Goal: Task Accomplishment & Management: Use online tool/utility

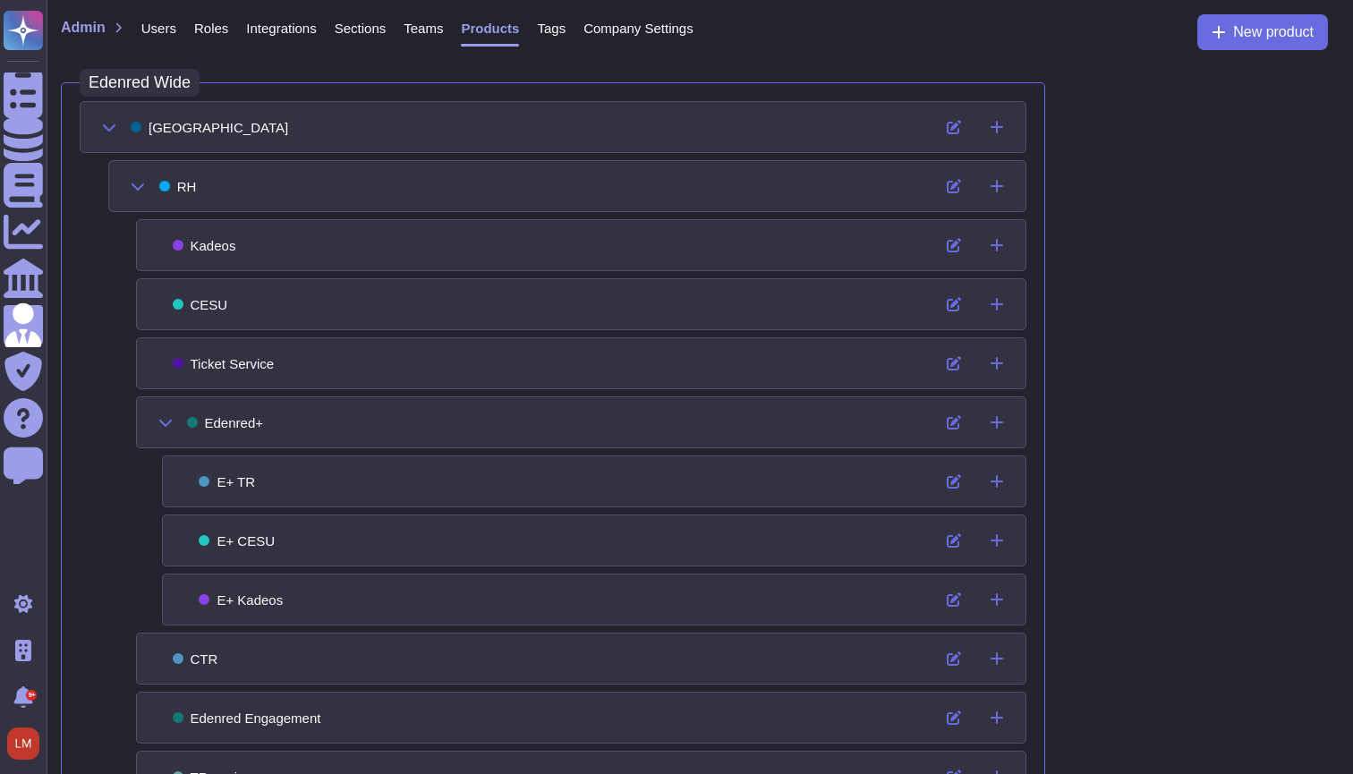
scroll to position [896, 0]
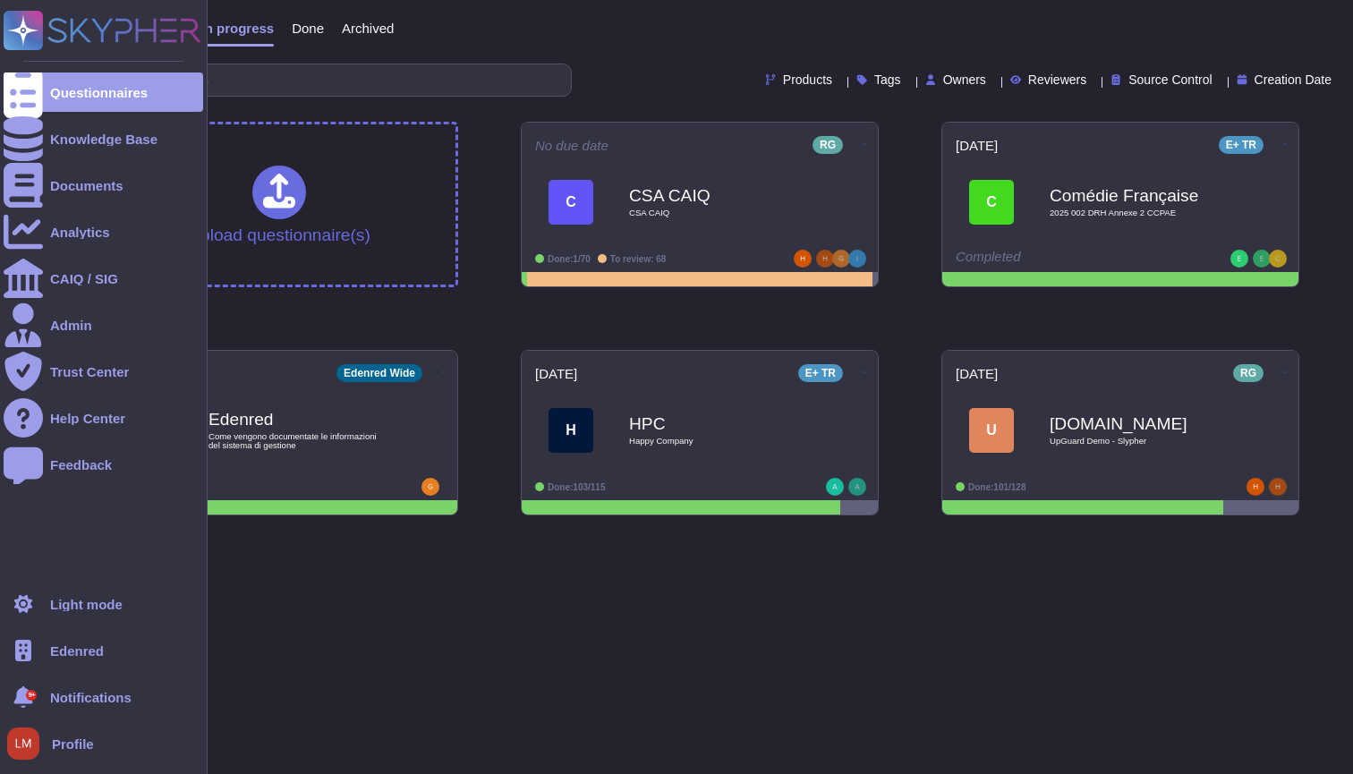
click at [67, 653] on span "Edenred" at bounding box center [77, 650] width 54 height 13
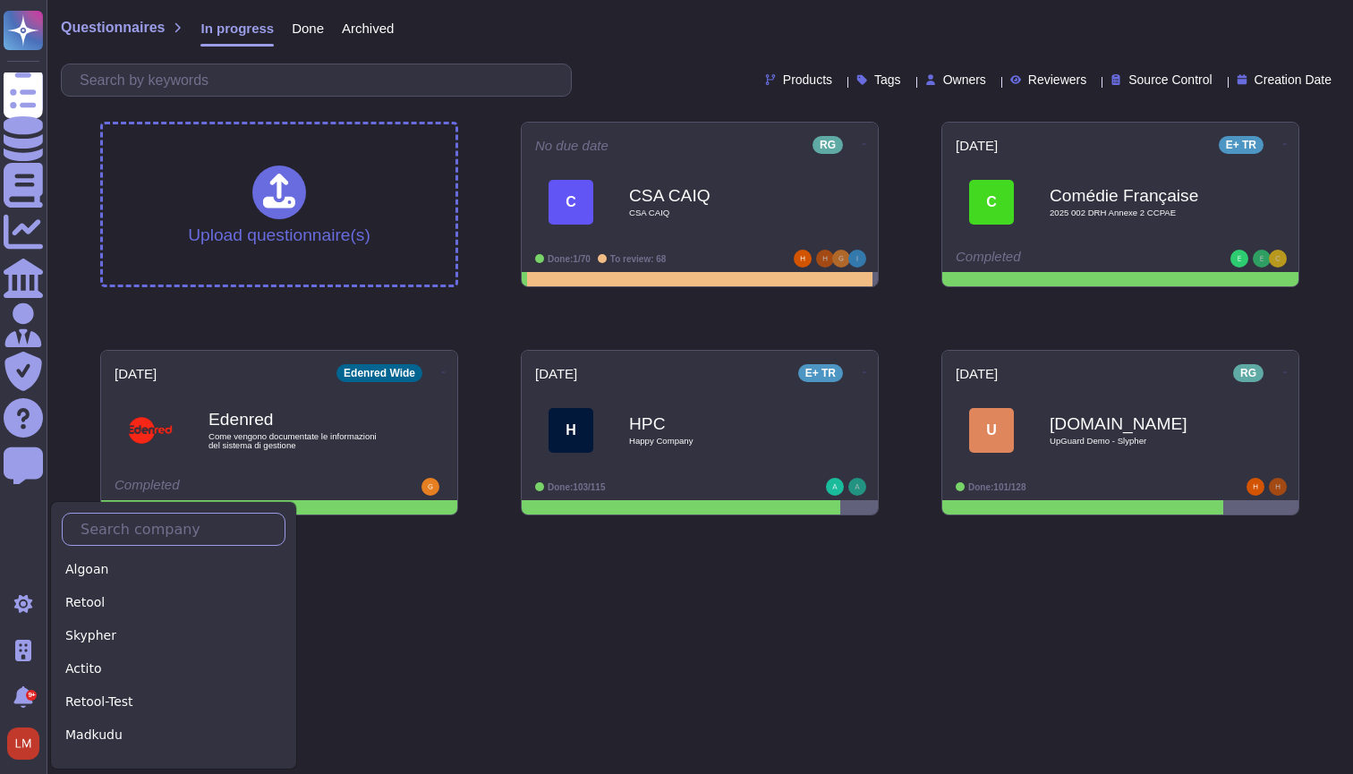
click at [149, 536] on input "text" at bounding box center [178, 529] width 213 height 31
type input "S"
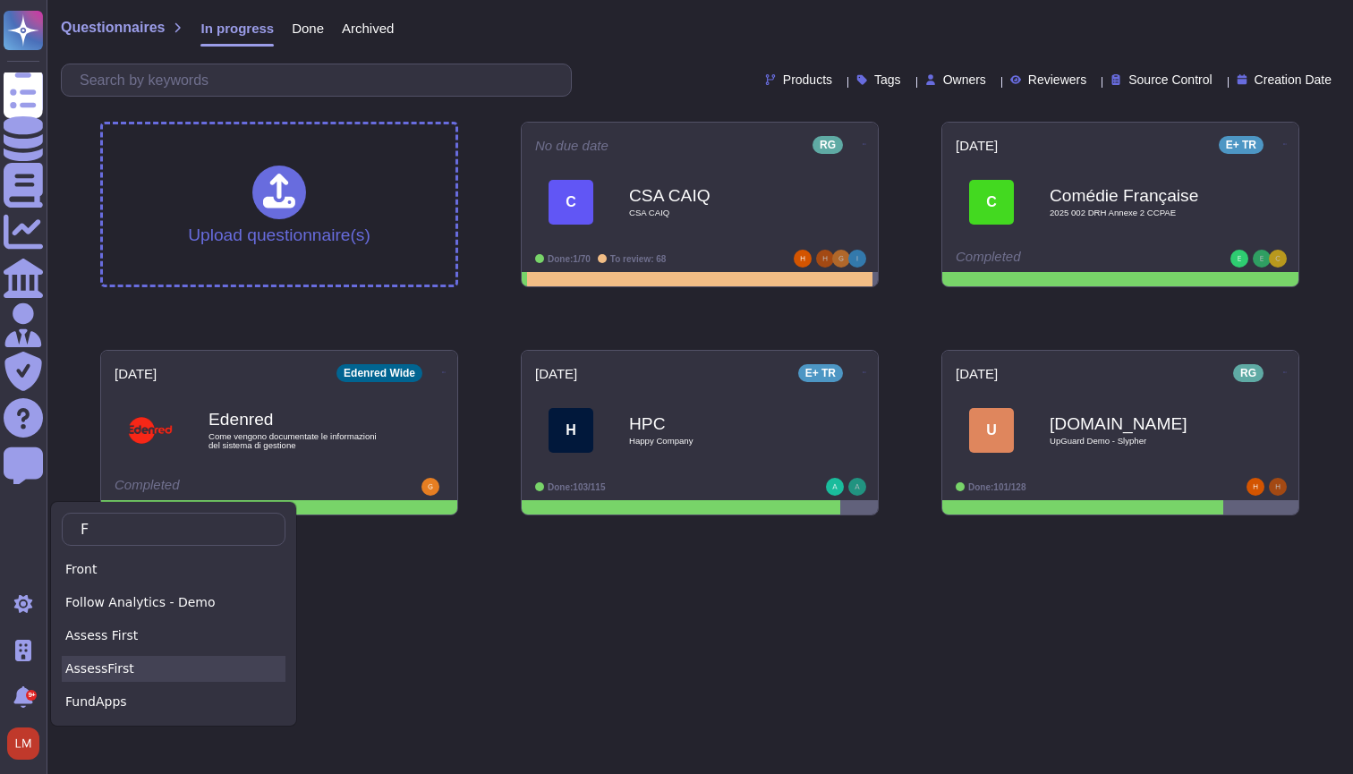
click at [158, 678] on div "AssessFirst" at bounding box center [174, 669] width 224 height 26
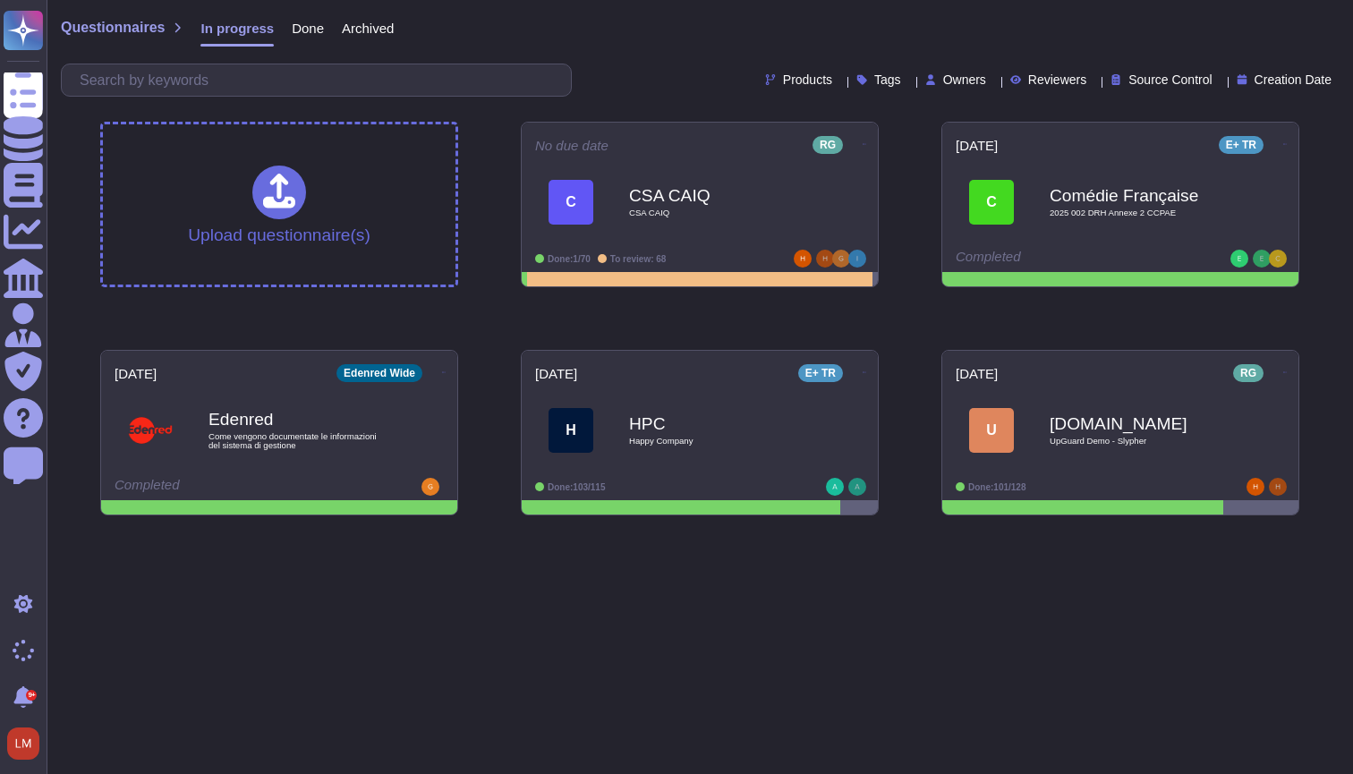
type input "F"
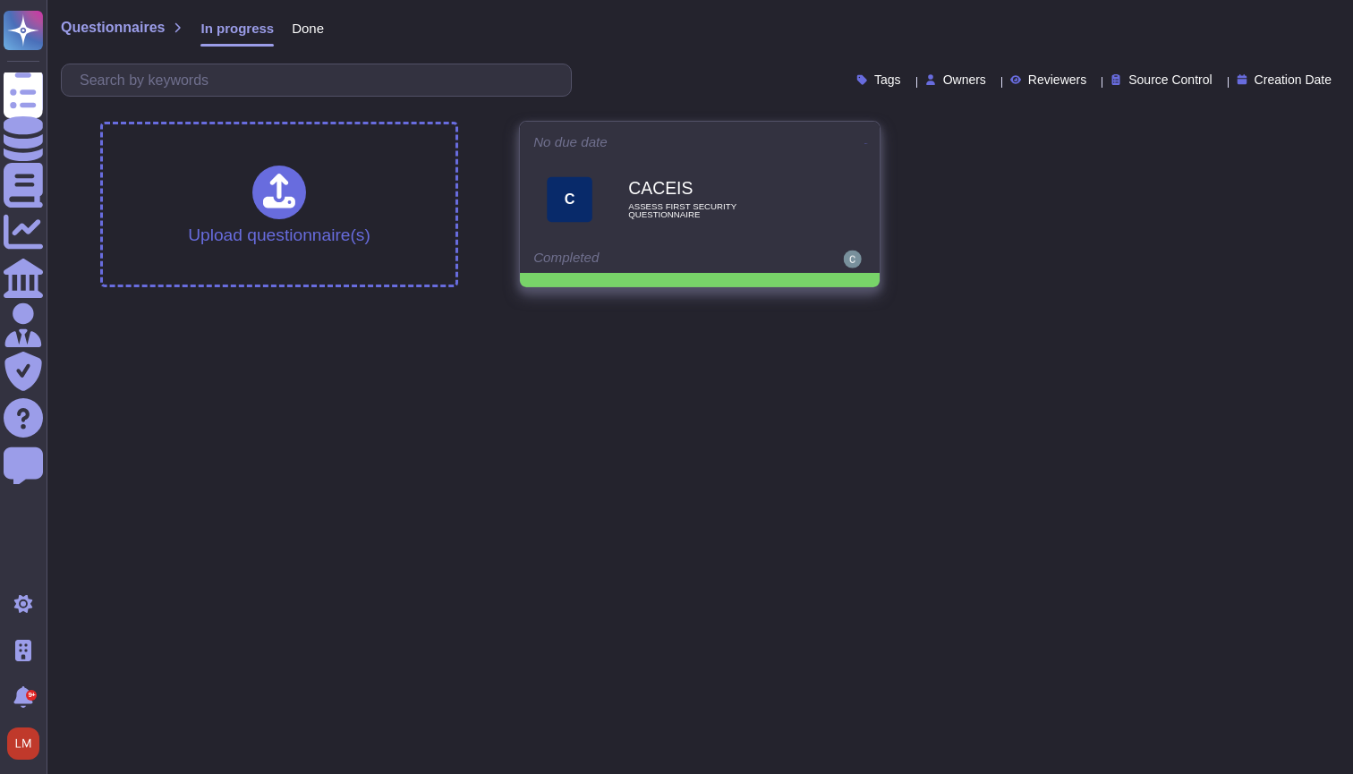
click at [698, 228] on div "CACEIS ASSESS FIRST SECURITY QUESTIONNAIRE" at bounding box center [718, 200] width 181 height 72
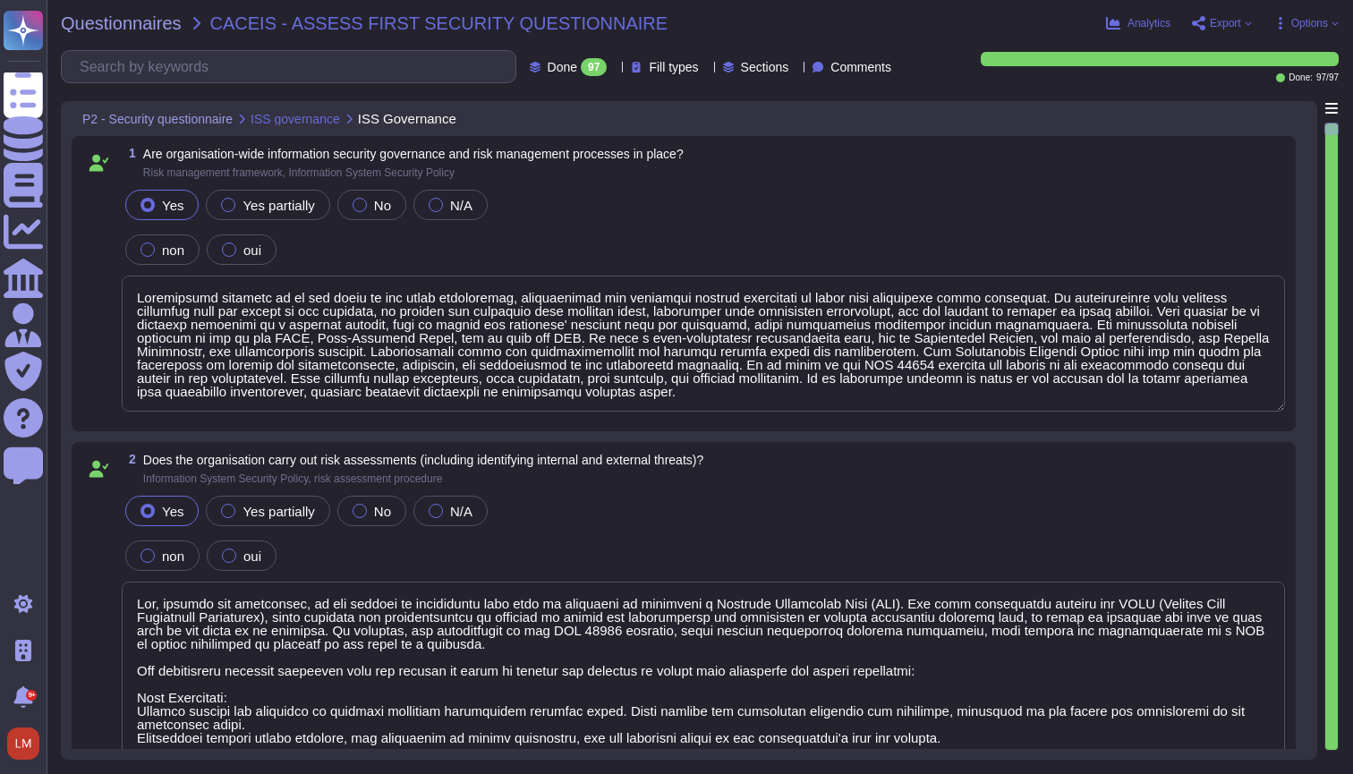
type textarea "Information security is at the heart of our value proposition, guaranteeing our…"
type textarea "Yes, through our activities, we are subject to regulations that make it mandato…"
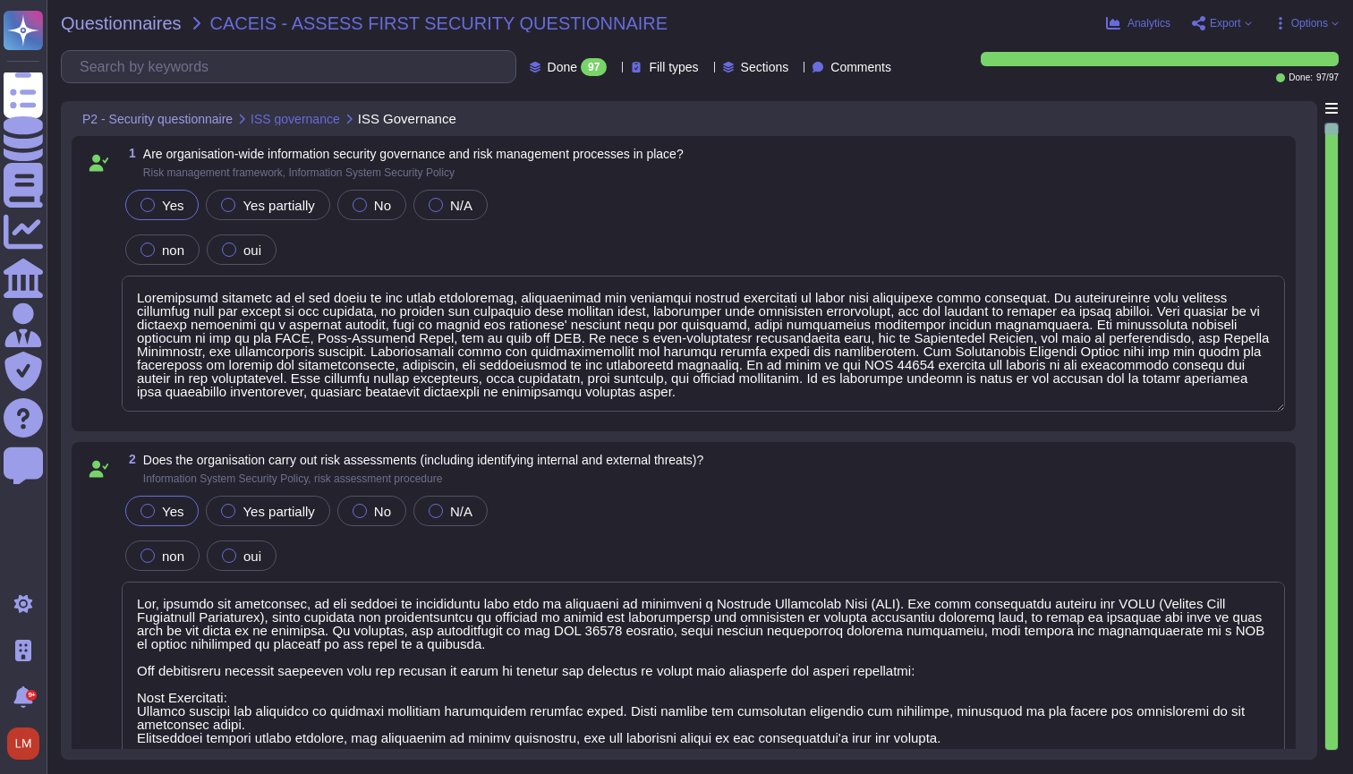
type textarea "Yes, through our activities, we are subject to regulations that make it mandato…"
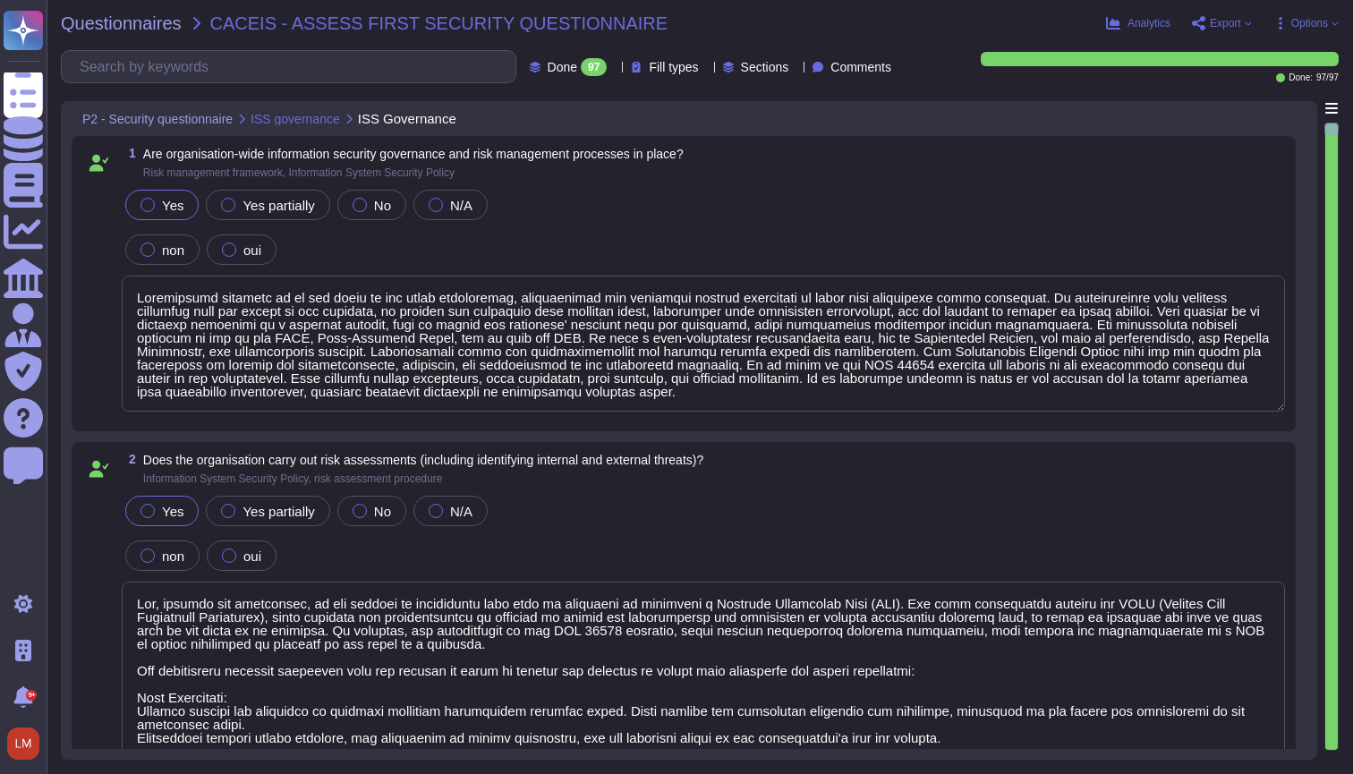
type textarea "Yes, through our activities, we are subject to regulations that make it mandato…"
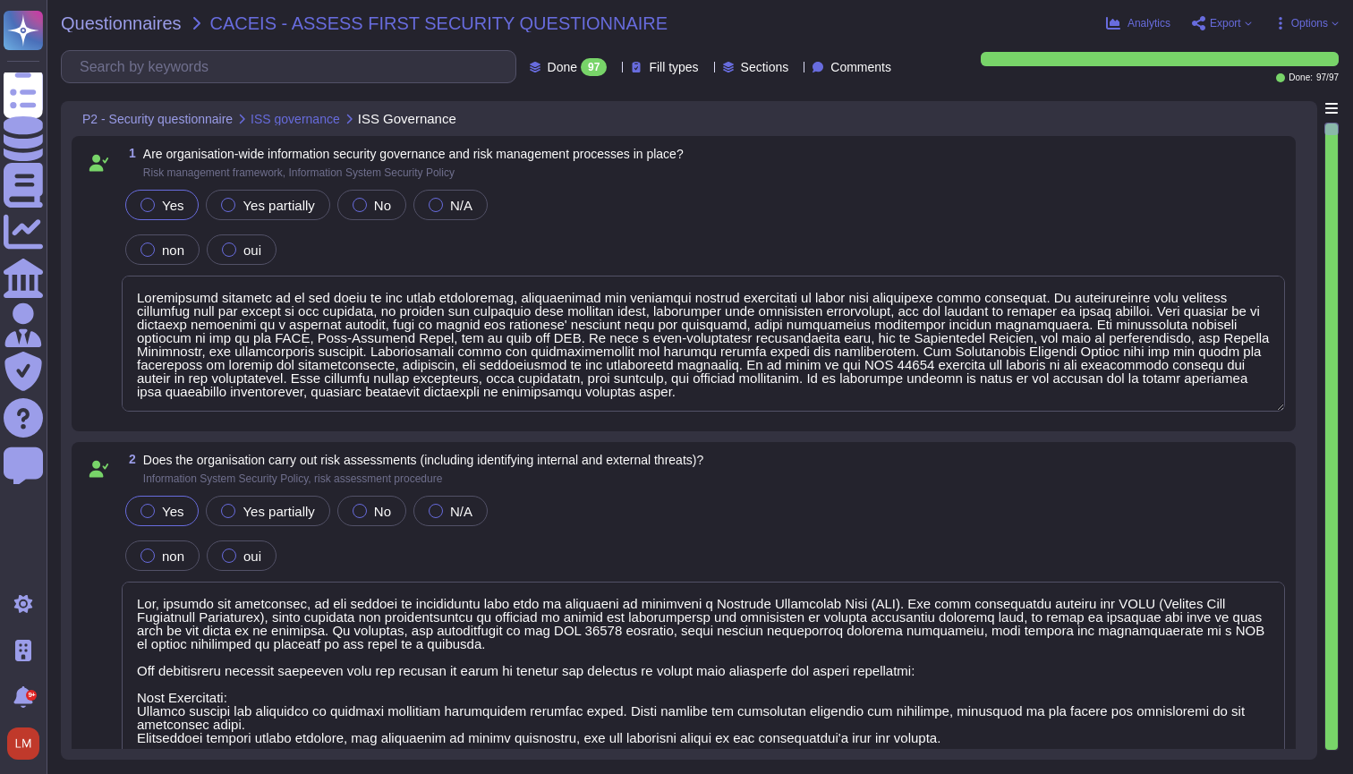
type textarea "Yes, through our activities, we are subject to regulations that make it mandato…"
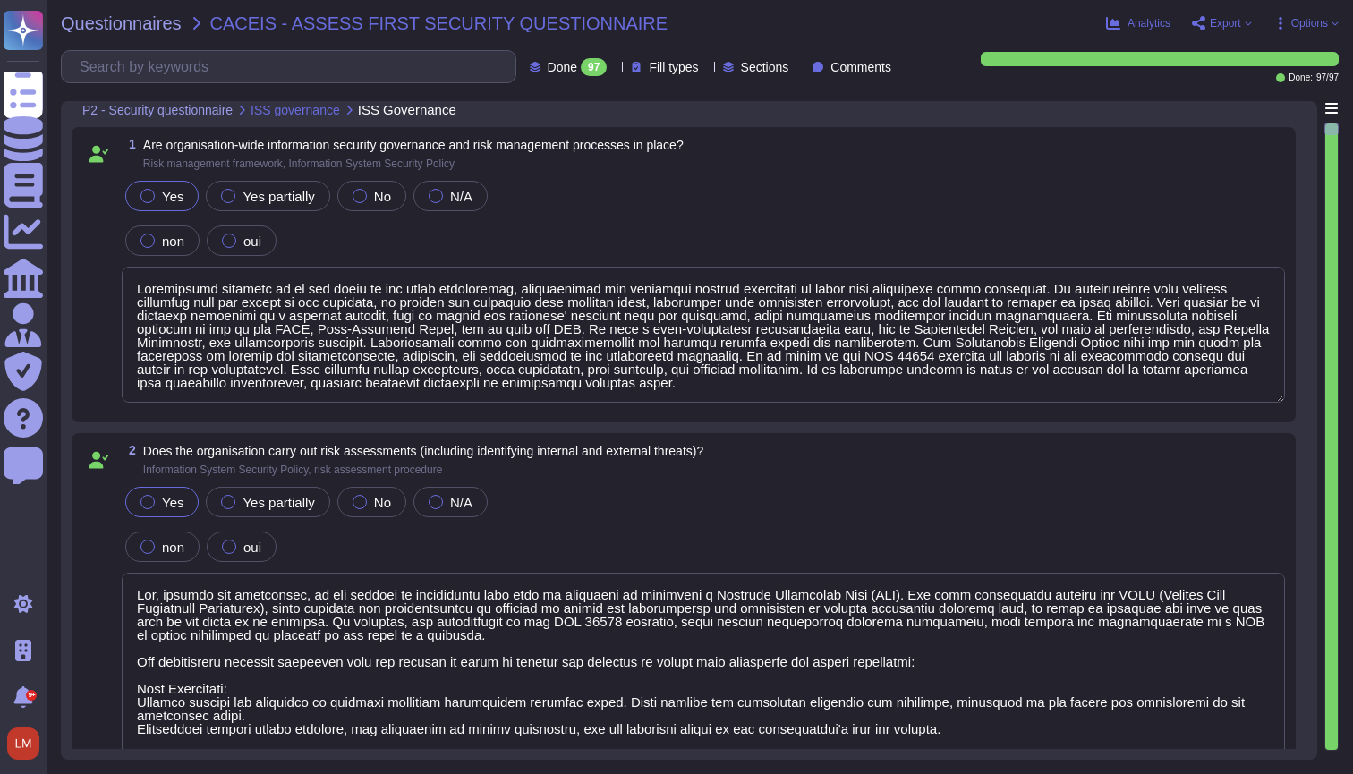
type textarea "Yes, through our activities, we are subject to regulations that make it mandato…"
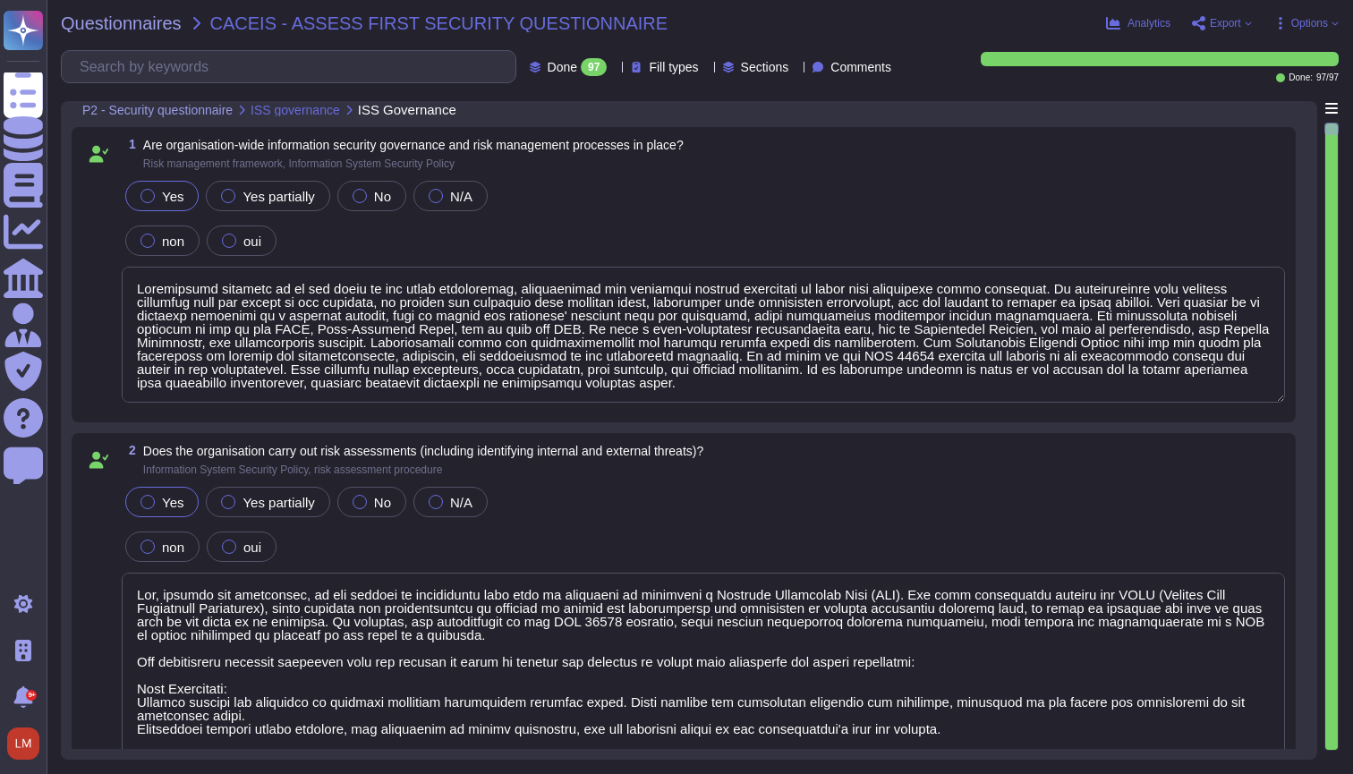
type textarea "Yes, through our activities, we are subject to regulations that make it mandato…"
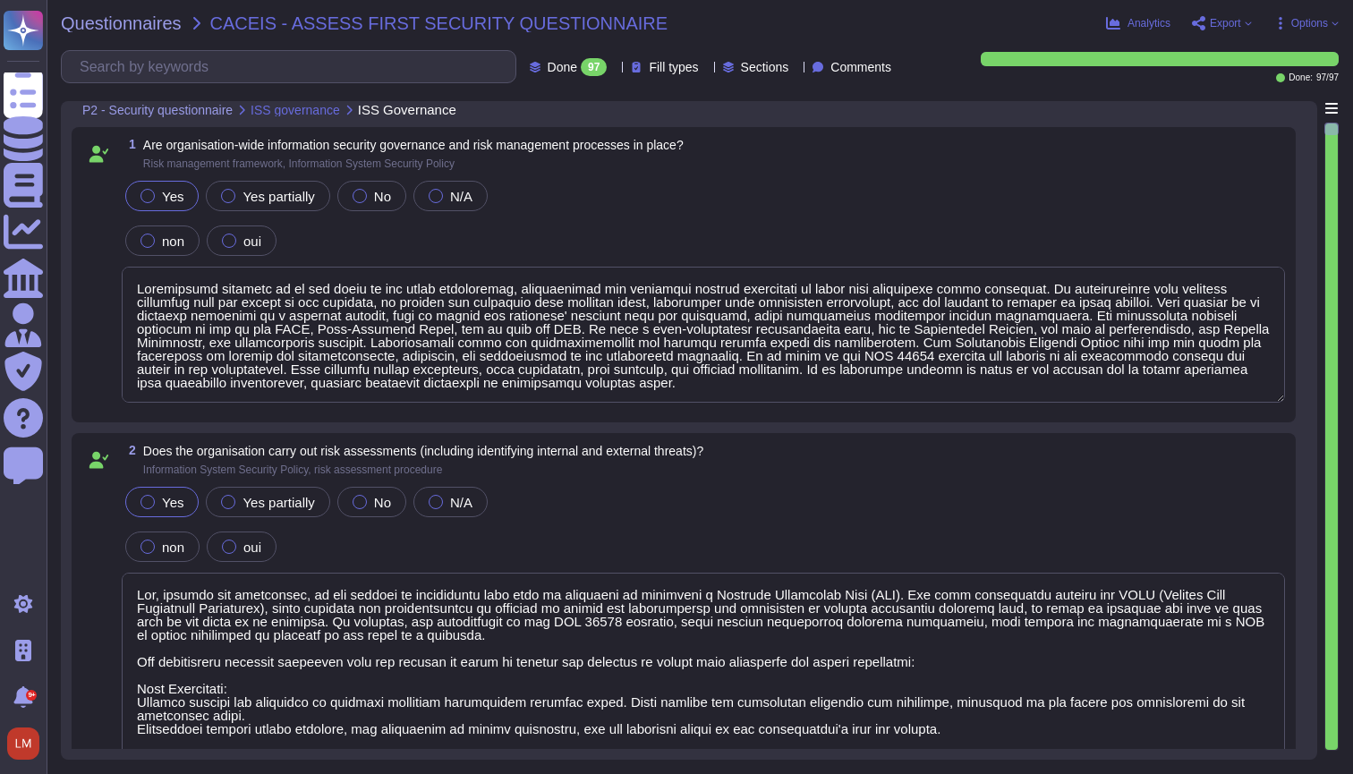
type textarea "Yes, through our activities, we are subject to regulations that make it mandato…"
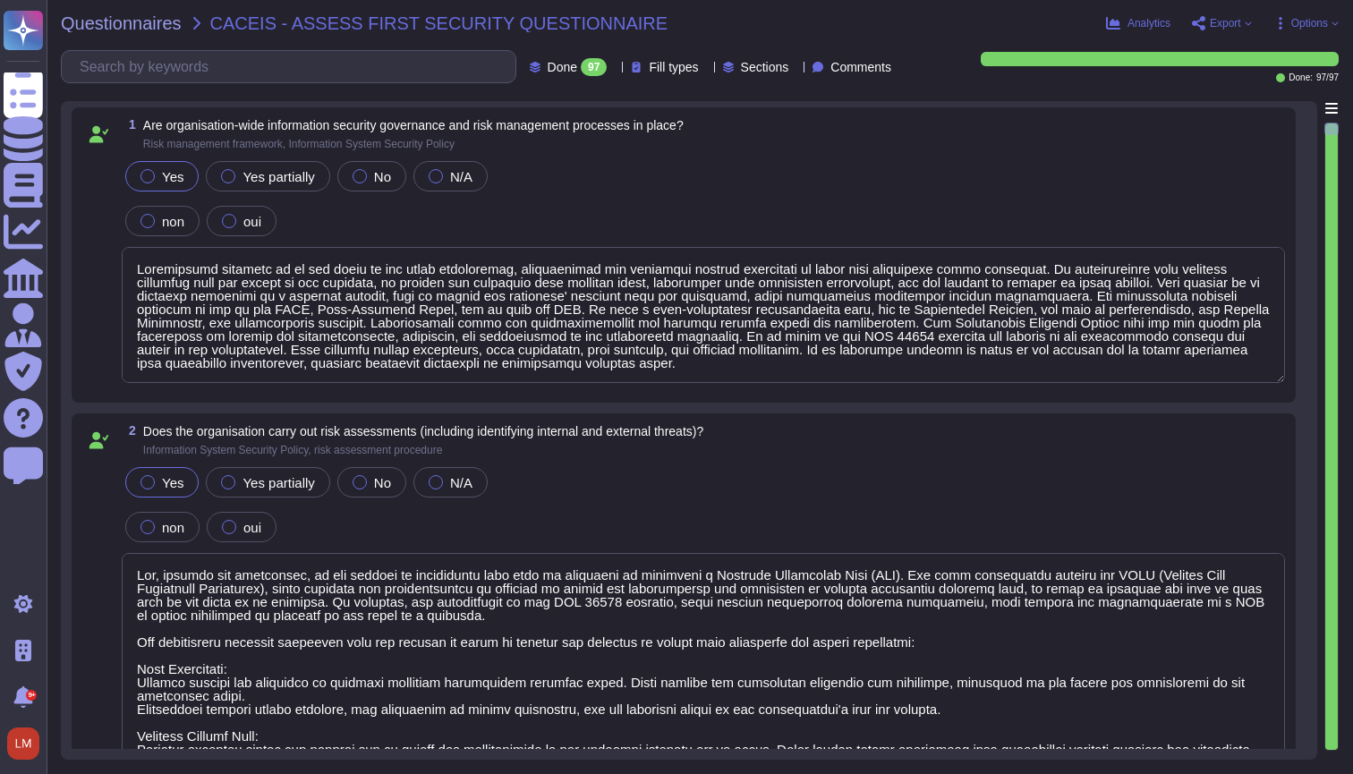
type textarea "Yes, through our activities, we are subject to regulations that make it mandato…"
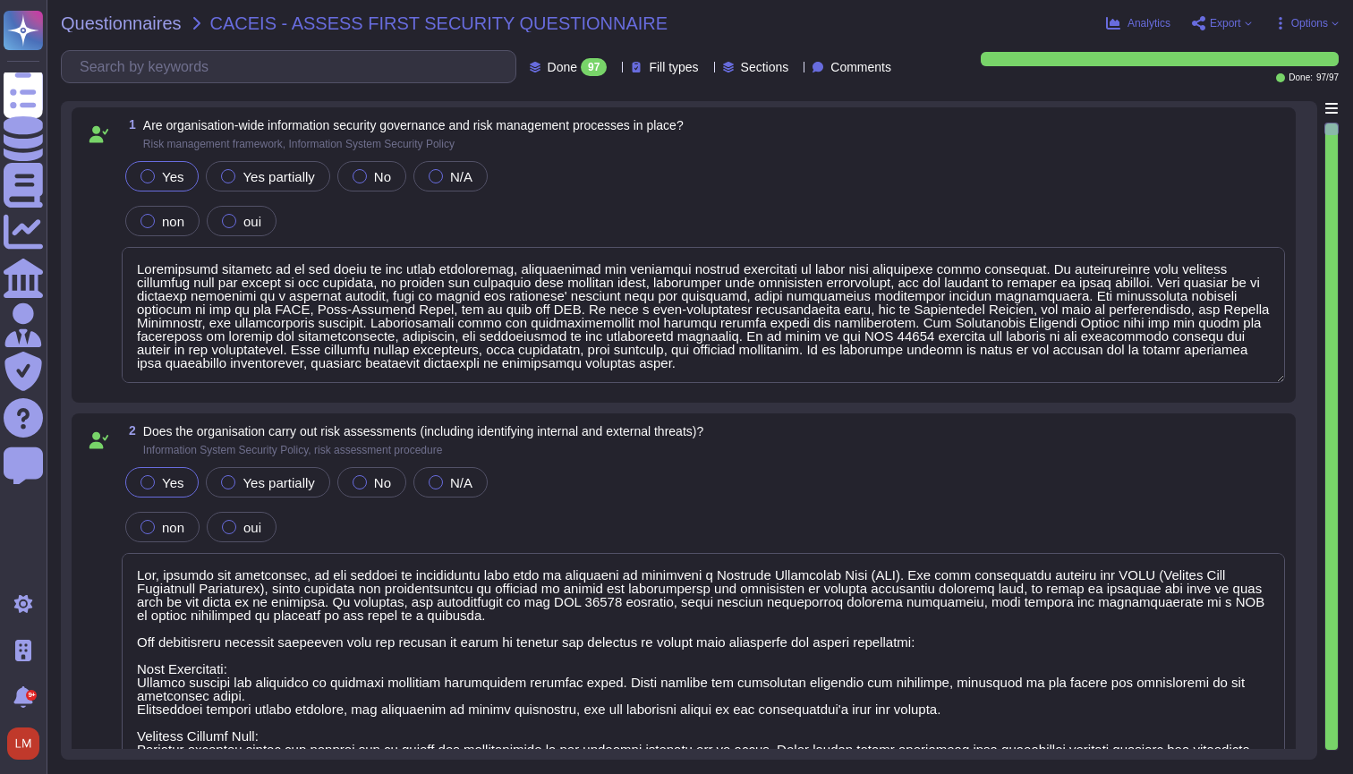
type textarea "Yes, through our activities, we are subject to regulations that make it mandato…"
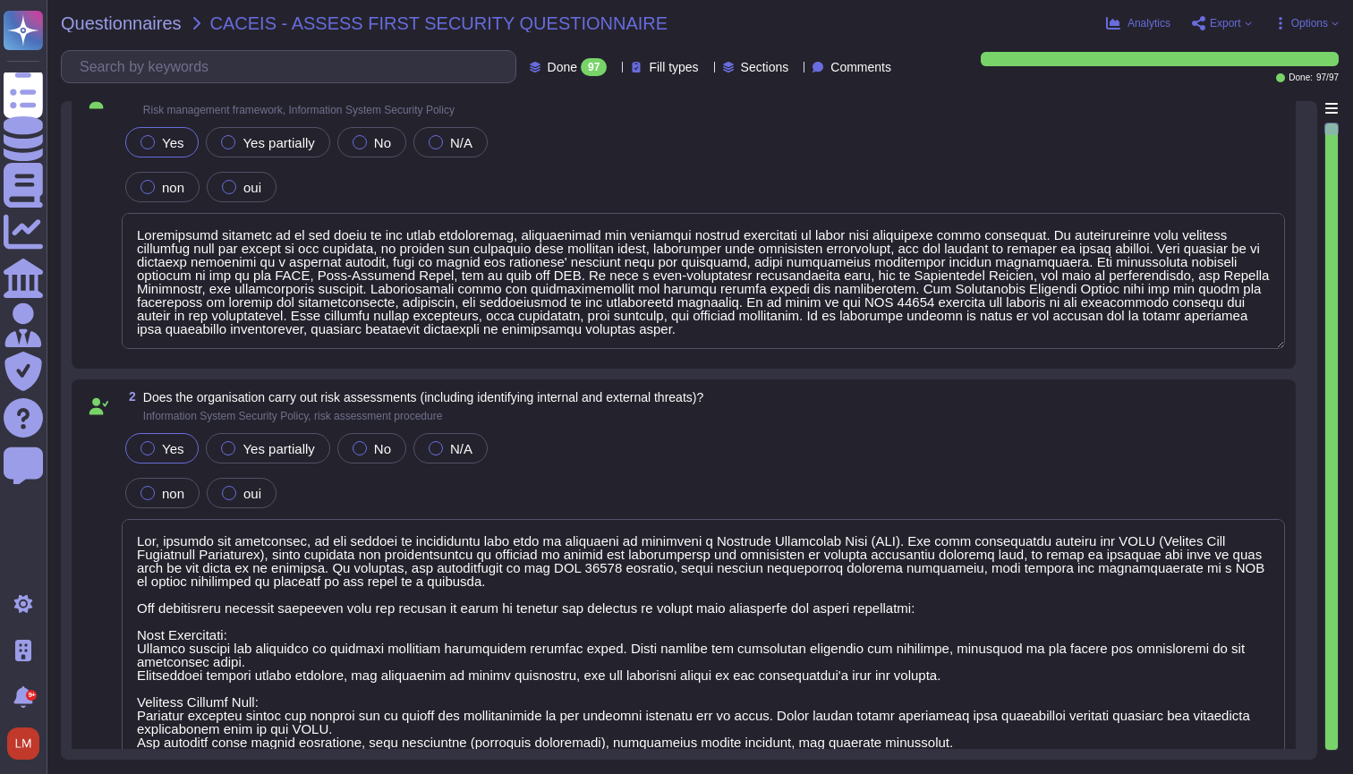
type textarea "Yes, through our activities, we are subject to regulations that make it mandato…"
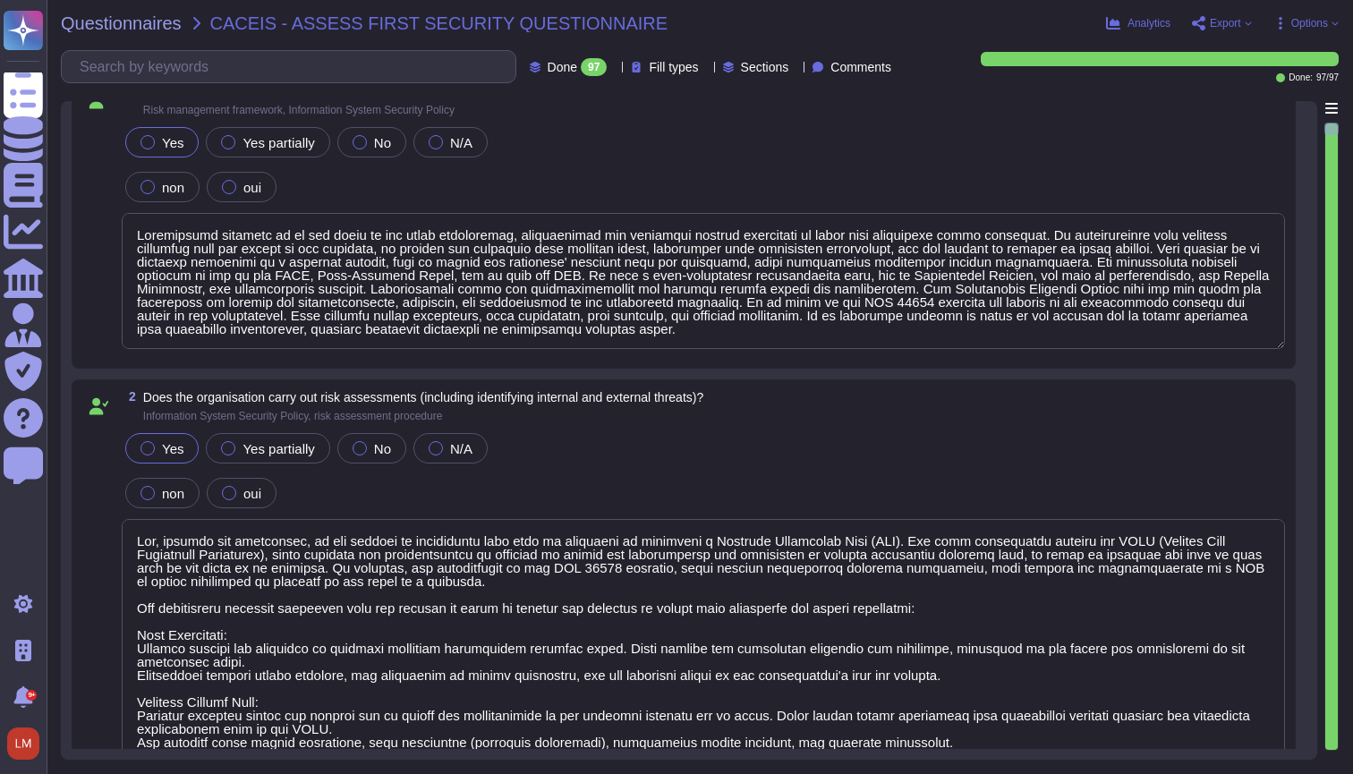
type textarea "Yes, through our activities, we are subject to regulations that make it mandato…"
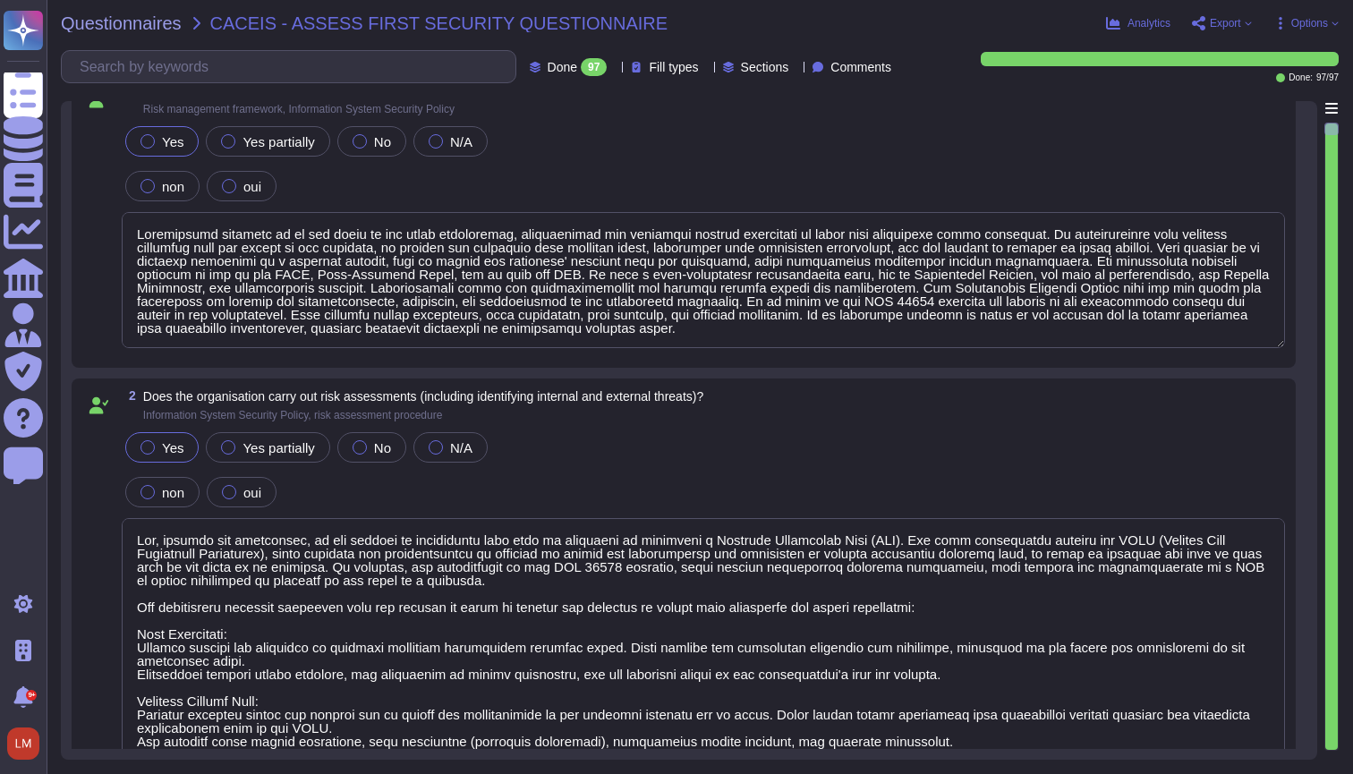
type textarea "Yes, through our activities, we are subject to regulations that make it mandato…"
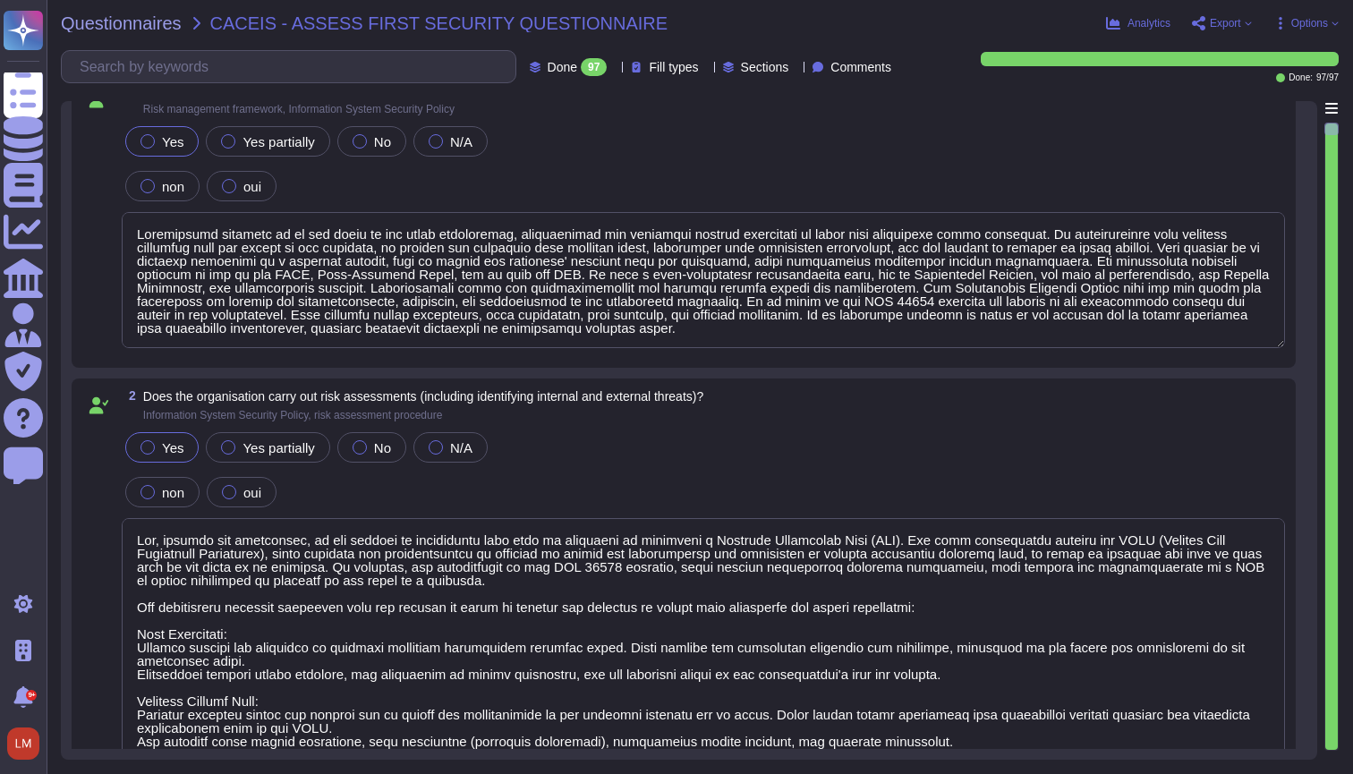
type textarea "Yes, through our activities, we are subject to regulations that make it mandato…"
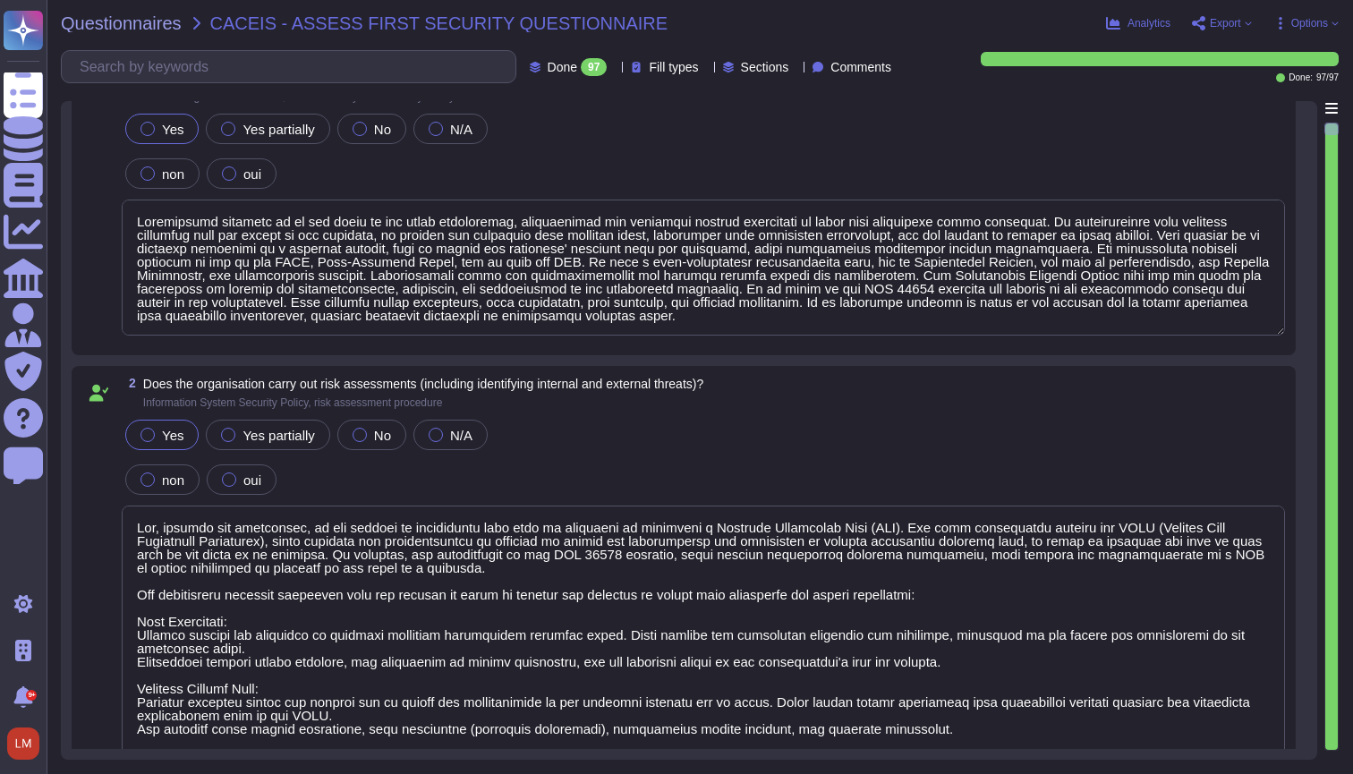
type textarea "Yes, through our activities, we are subject to regulations that make it mandato…"
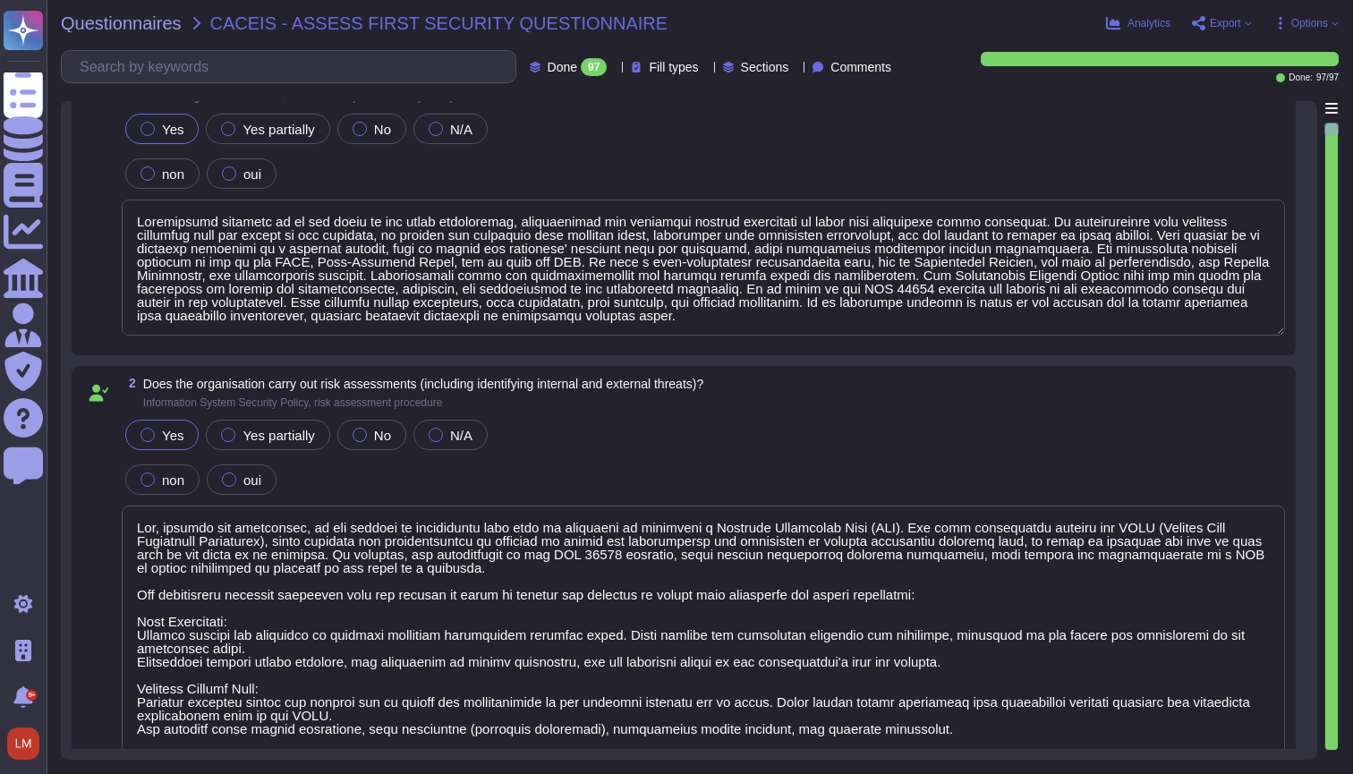
type textarea "Yes, through our activities, we are subject to regulations that make it mandato…"
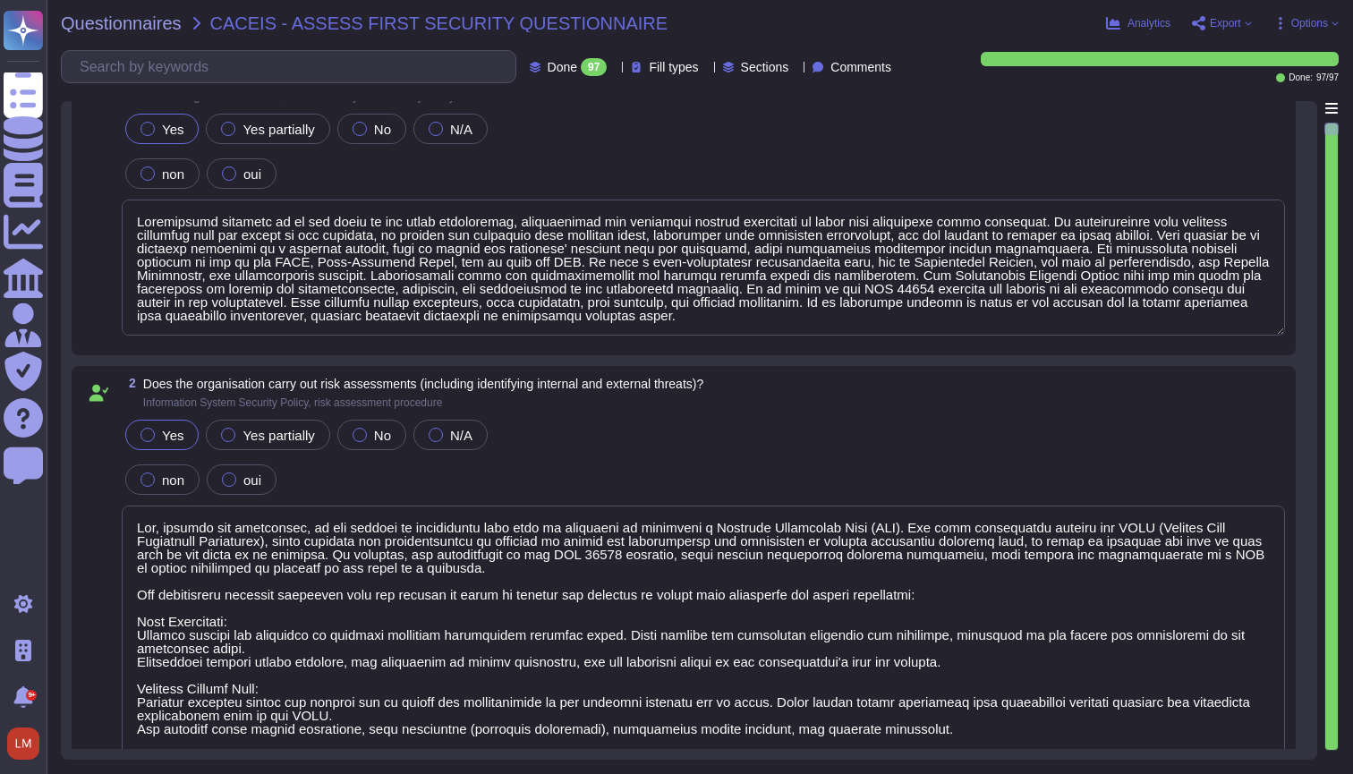
type textarea "Yes, through our activities, we are subject to regulations that make it mandato…"
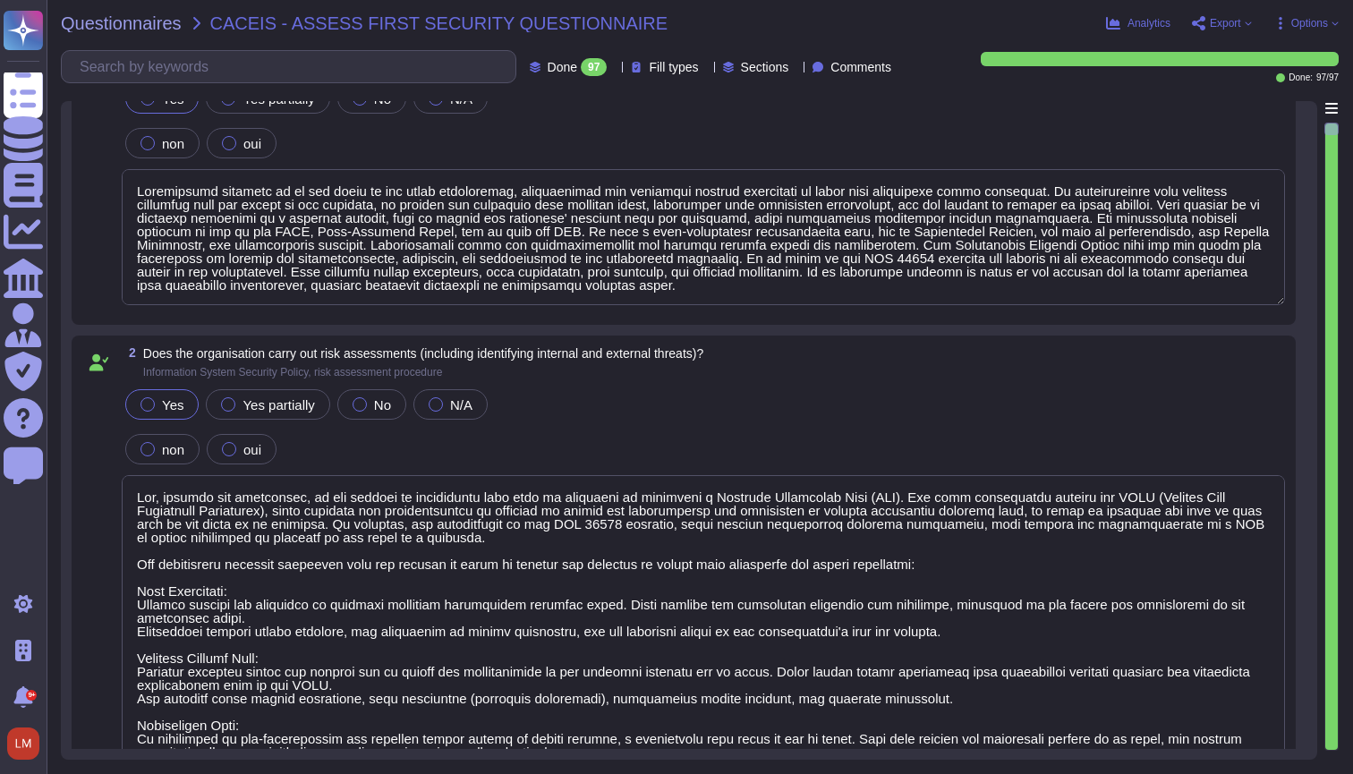
type textarea "Yes, through our activities, we are subject to regulations that make it mandato…"
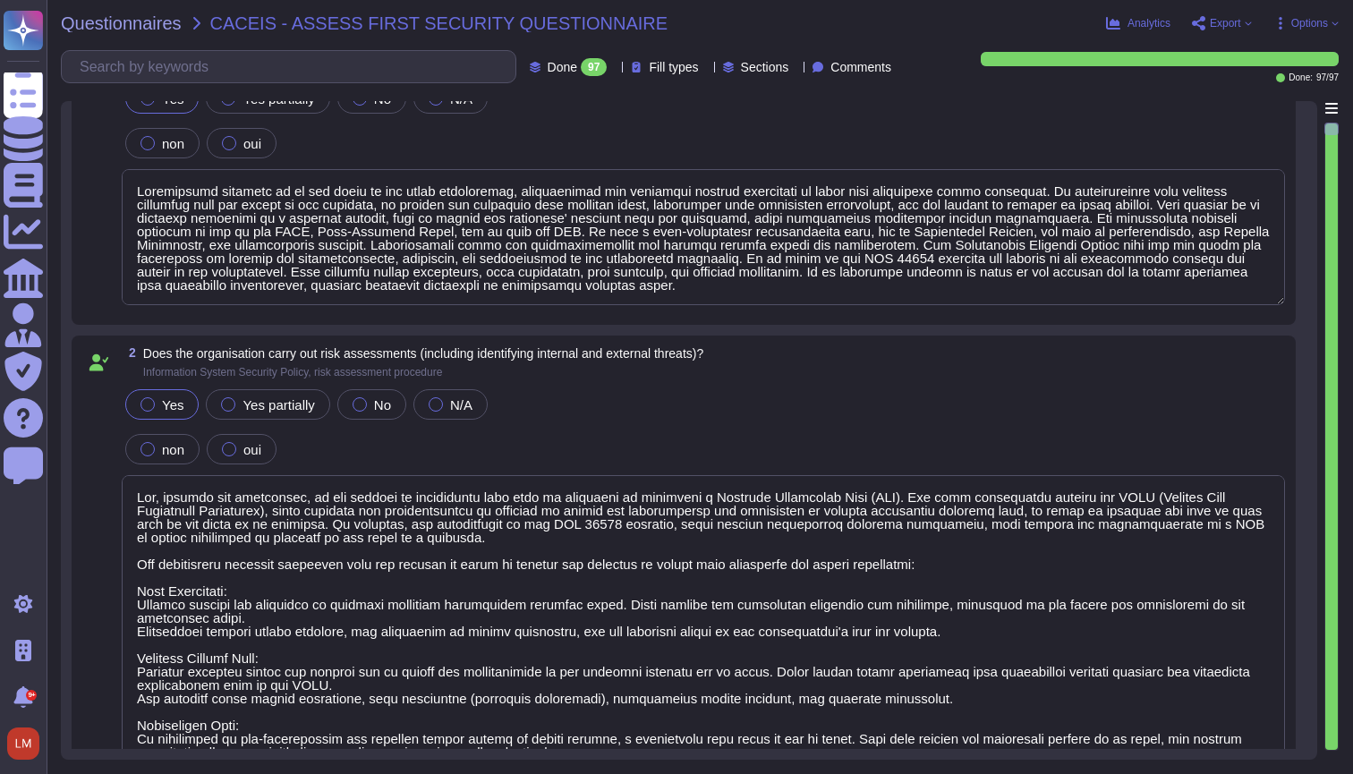
type textarea "Yes, through our activities, we are subject to regulations that make it mandato…"
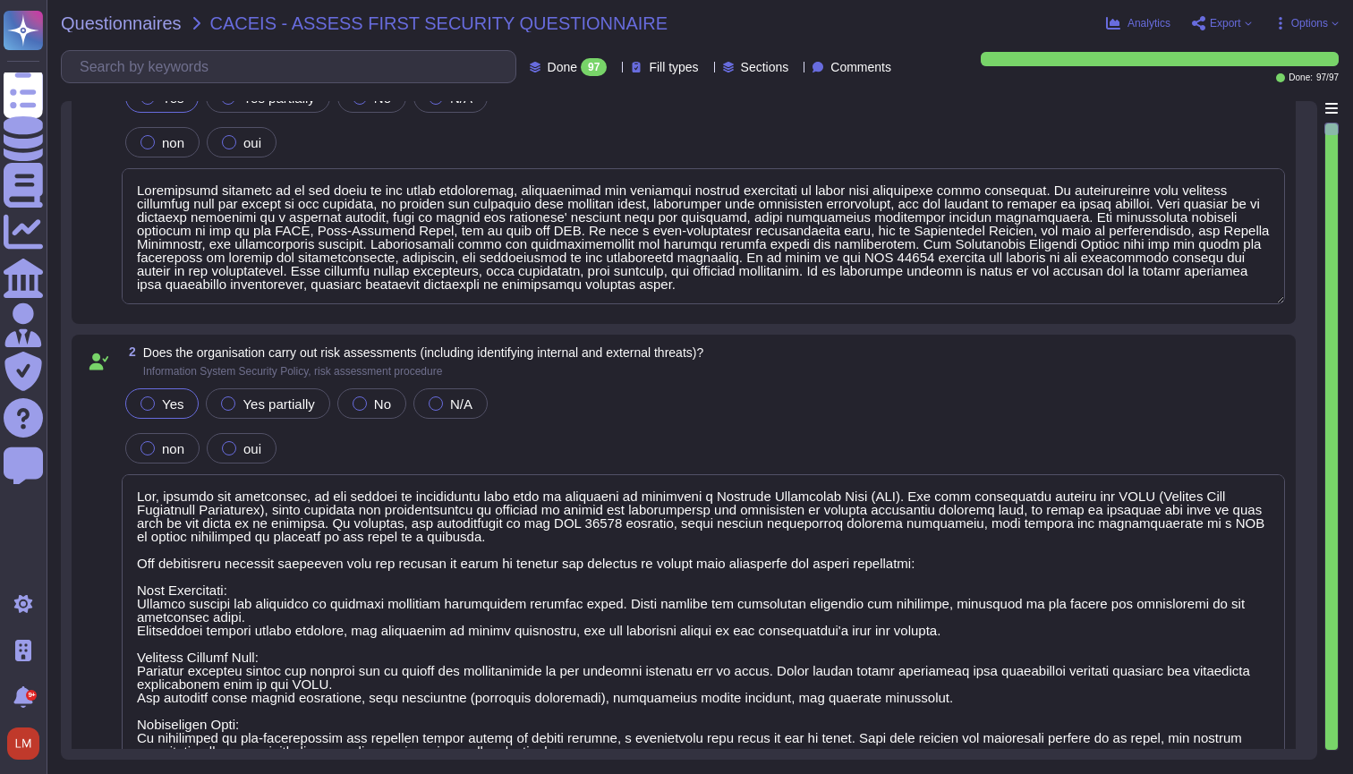
scroll to position [109, 0]
type textarea "Yes, through our activities, we are subject to regulations that make it mandato…"
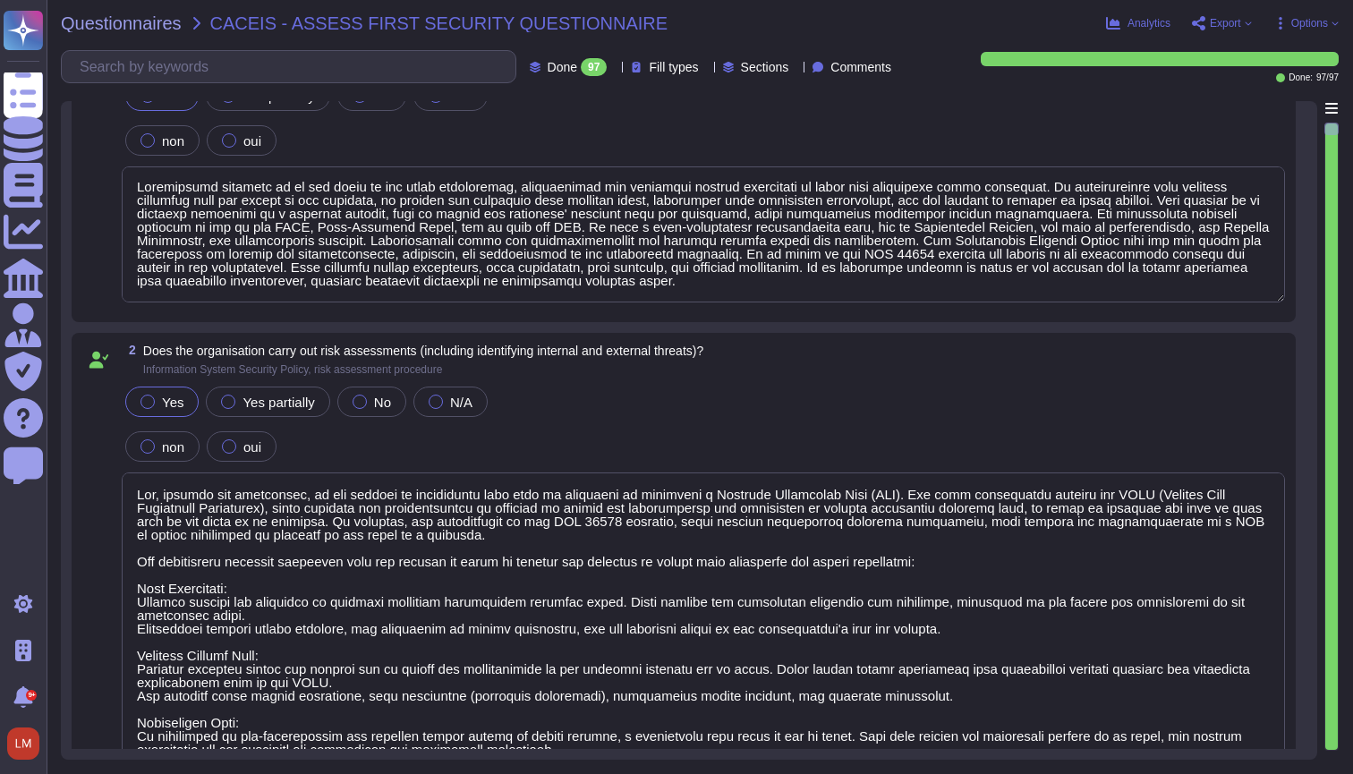
scroll to position [2, 0]
type textarea "Yes, through our activities, we are subject to regulations that make it mandato…"
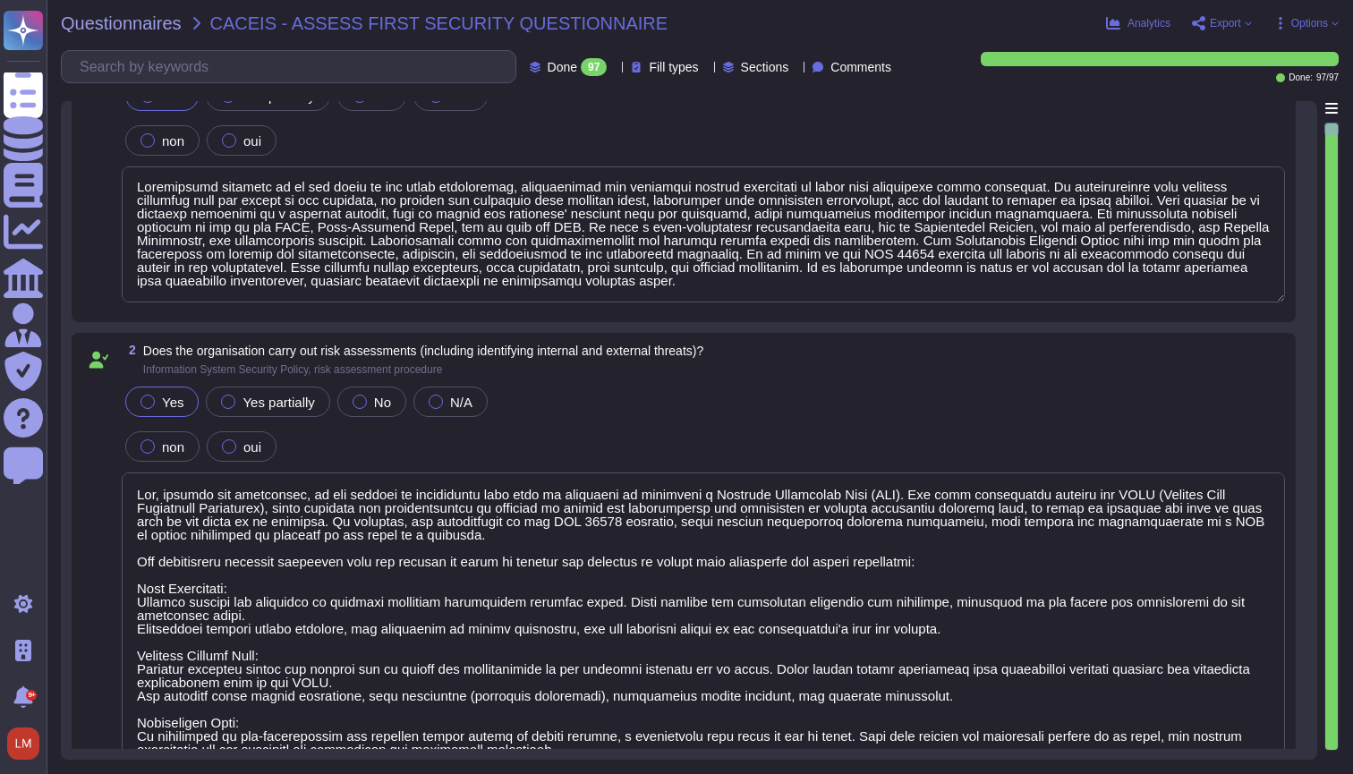
type textarea "Yes, through our activities, we are subject to regulations that make it mandato…"
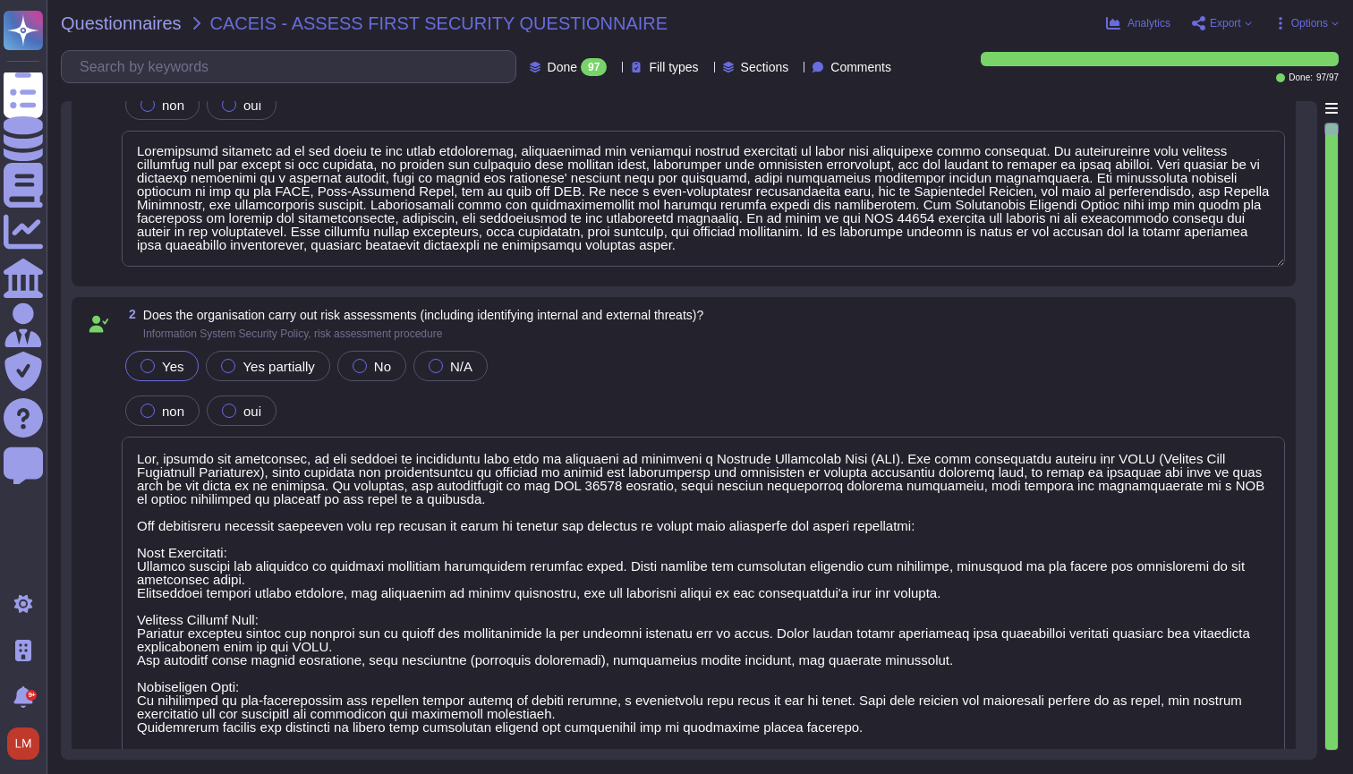
type textarea "Yes, through our activities, we are subject to regulations that make it mandato…"
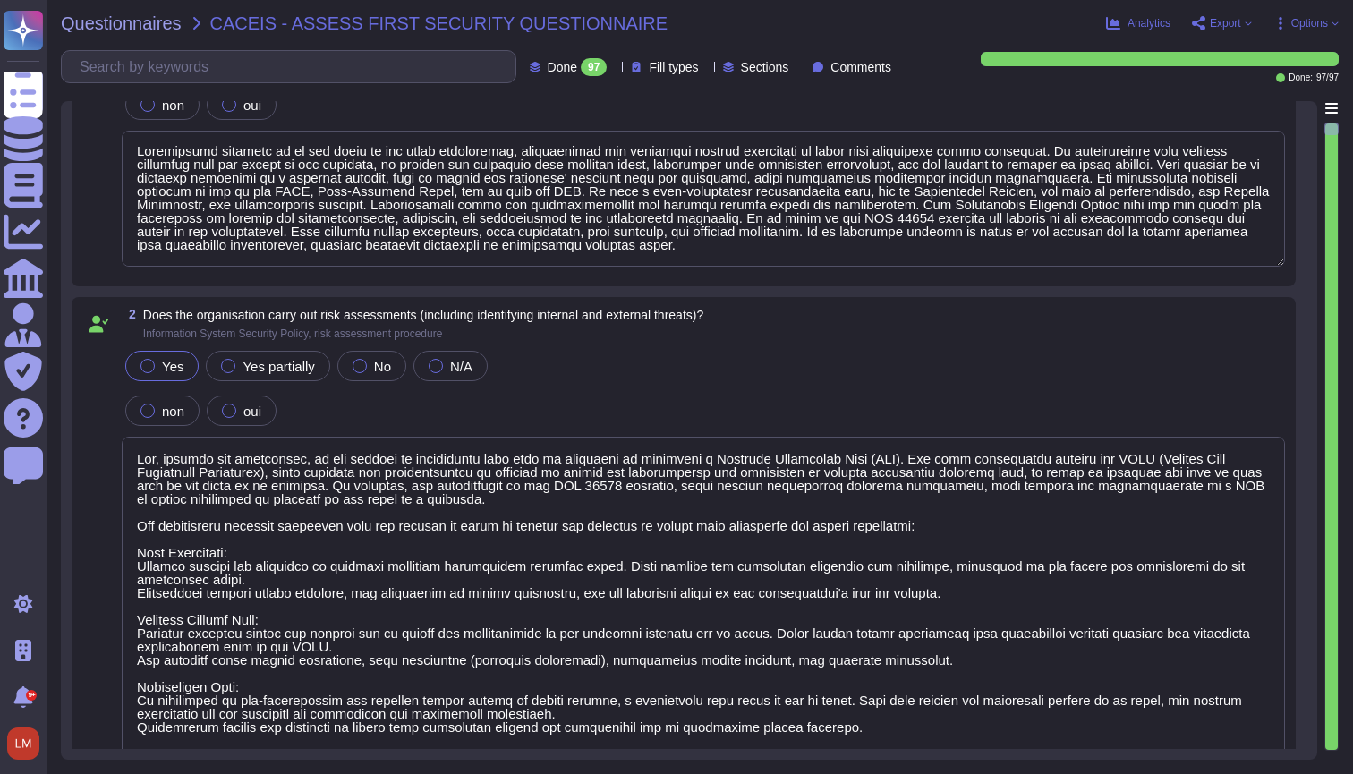
type textarea "Yes, through our activities, we are subject to regulations that make it mandato…"
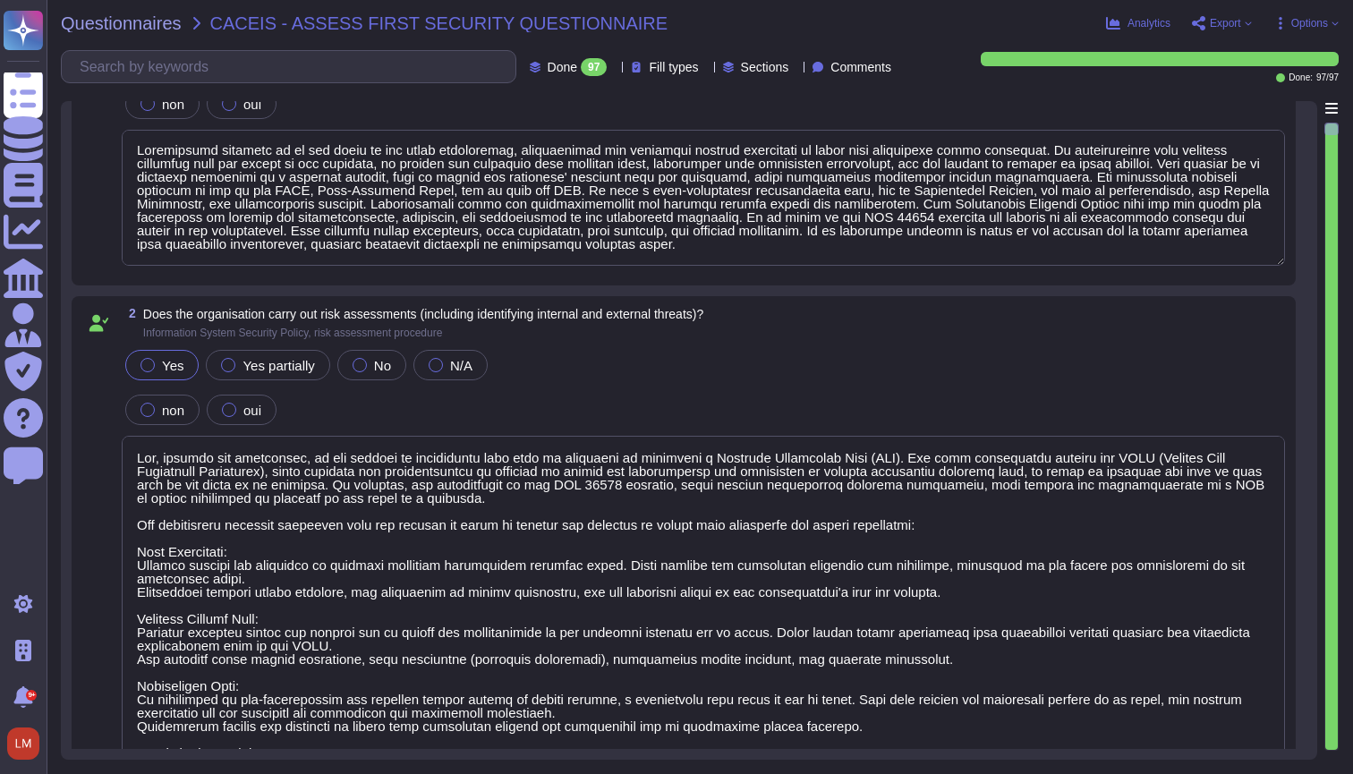
type textarea "Yes, through our activities, we are subject to regulations that make it mandato…"
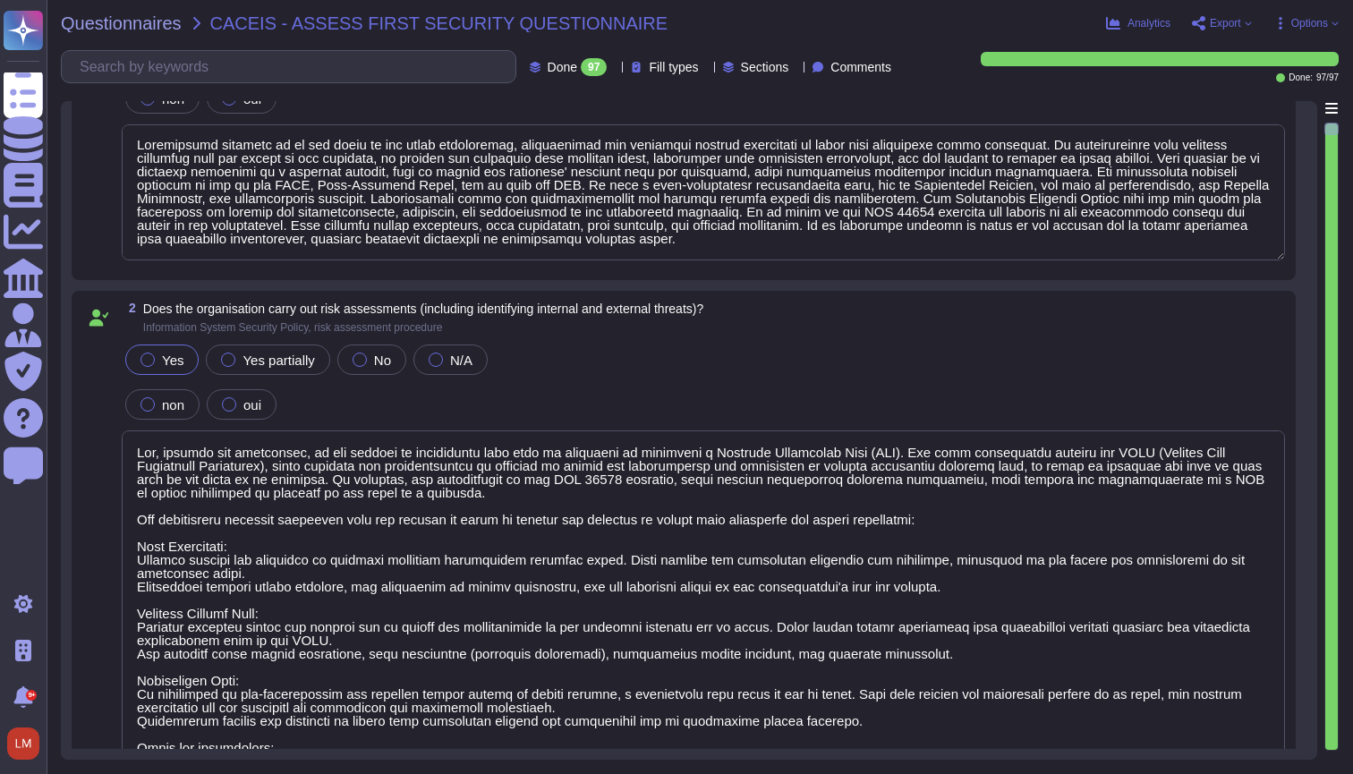
type textarea "Yes, through our activities, we are subject to regulations that make it mandato…"
click at [1201, 21] on icon at bounding box center [1199, 23] width 14 height 14
click at [1310, 21] on span "Options" at bounding box center [1309, 23] width 37 height 11
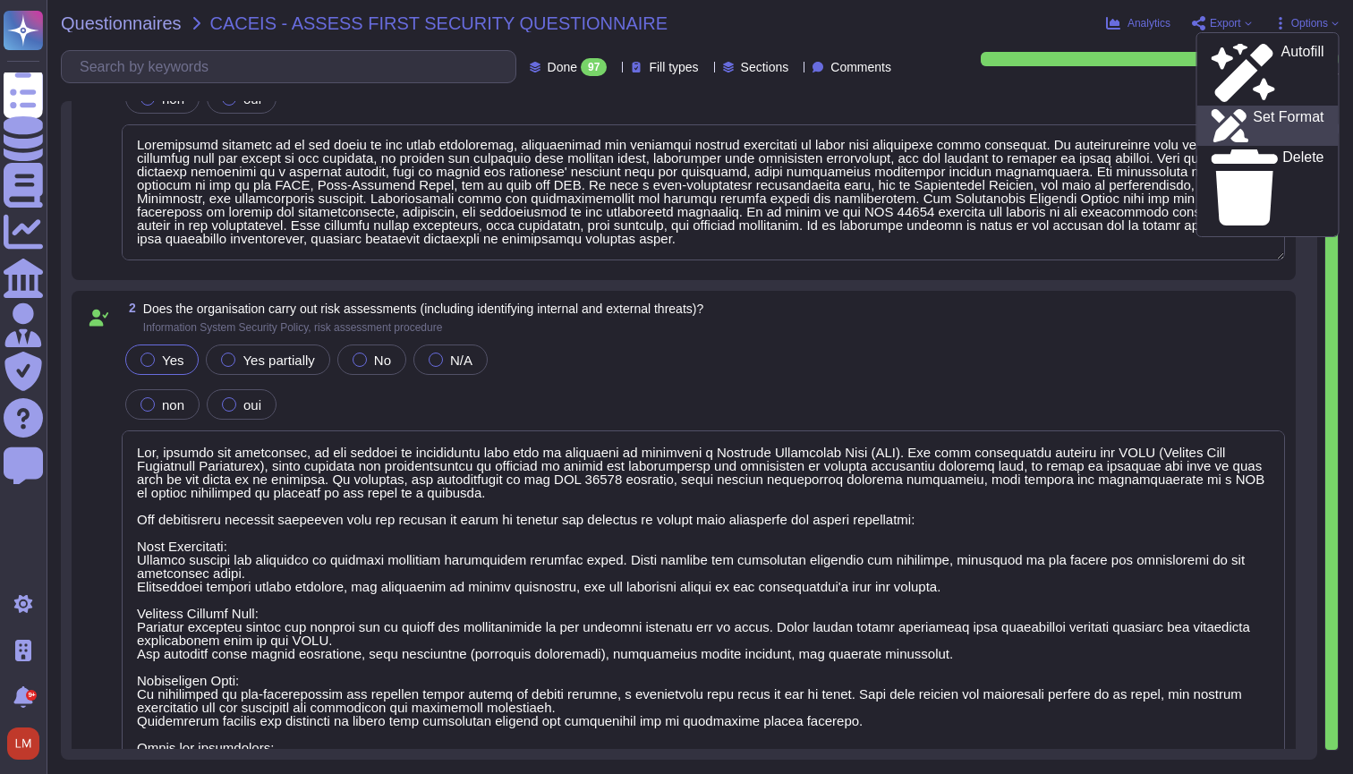
click at [1283, 110] on p "Set Format" at bounding box center [1288, 126] width 71 height 32
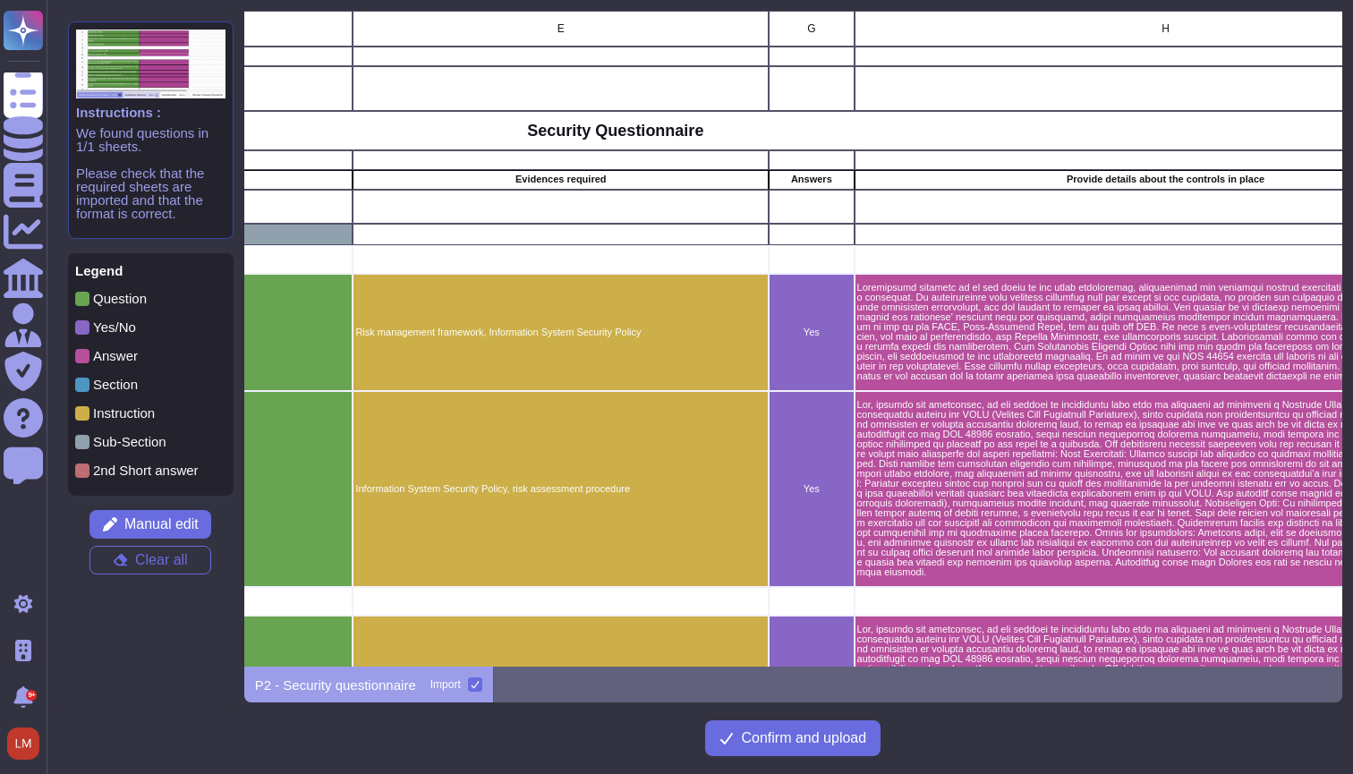
scroll to position [0, 696]
click at [163, 508] on div "Instructions : We found questions in 1/1 sheets. Please check that the required…" at bounding box center [150, 359] width 187 height 697
click at [195, 527] on span "Manual edit" at bounding box center [161, 524] width 74 height 14
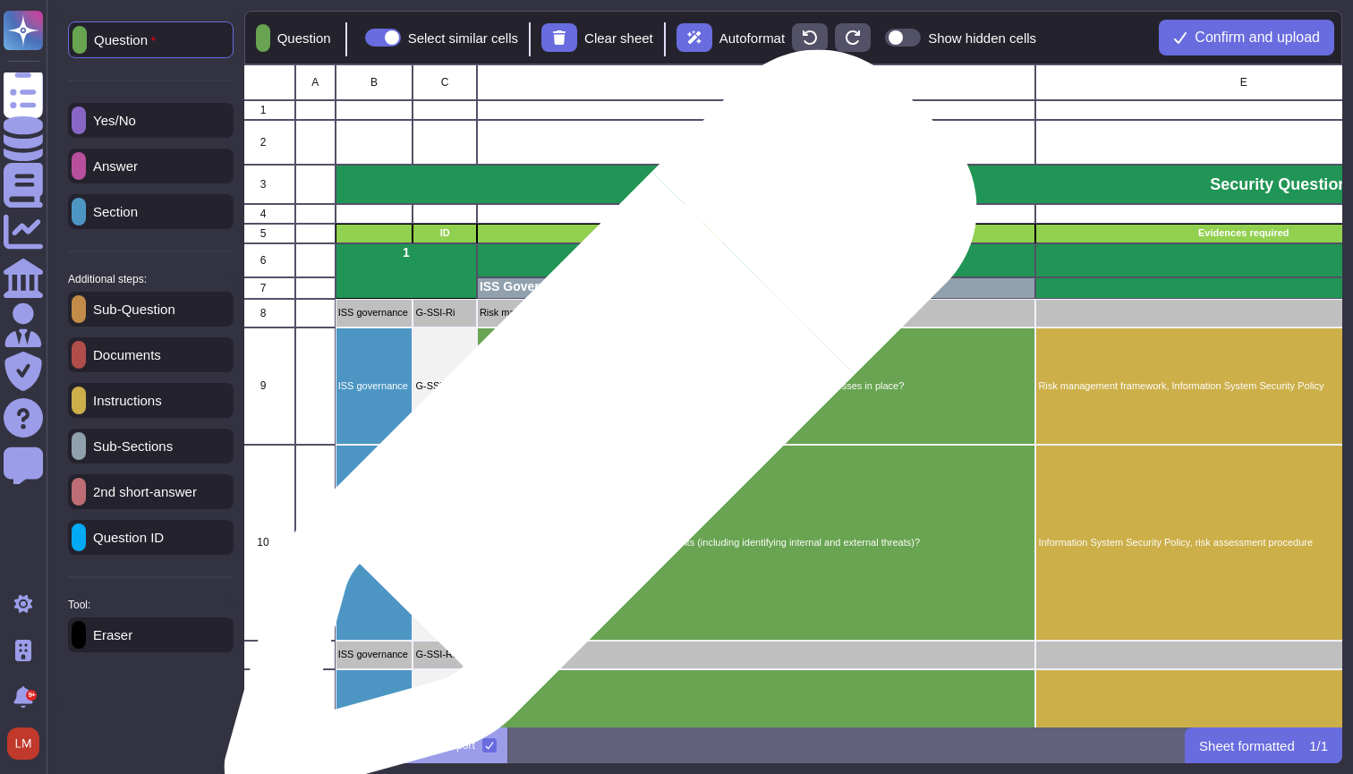
scroll to position [0, 13]
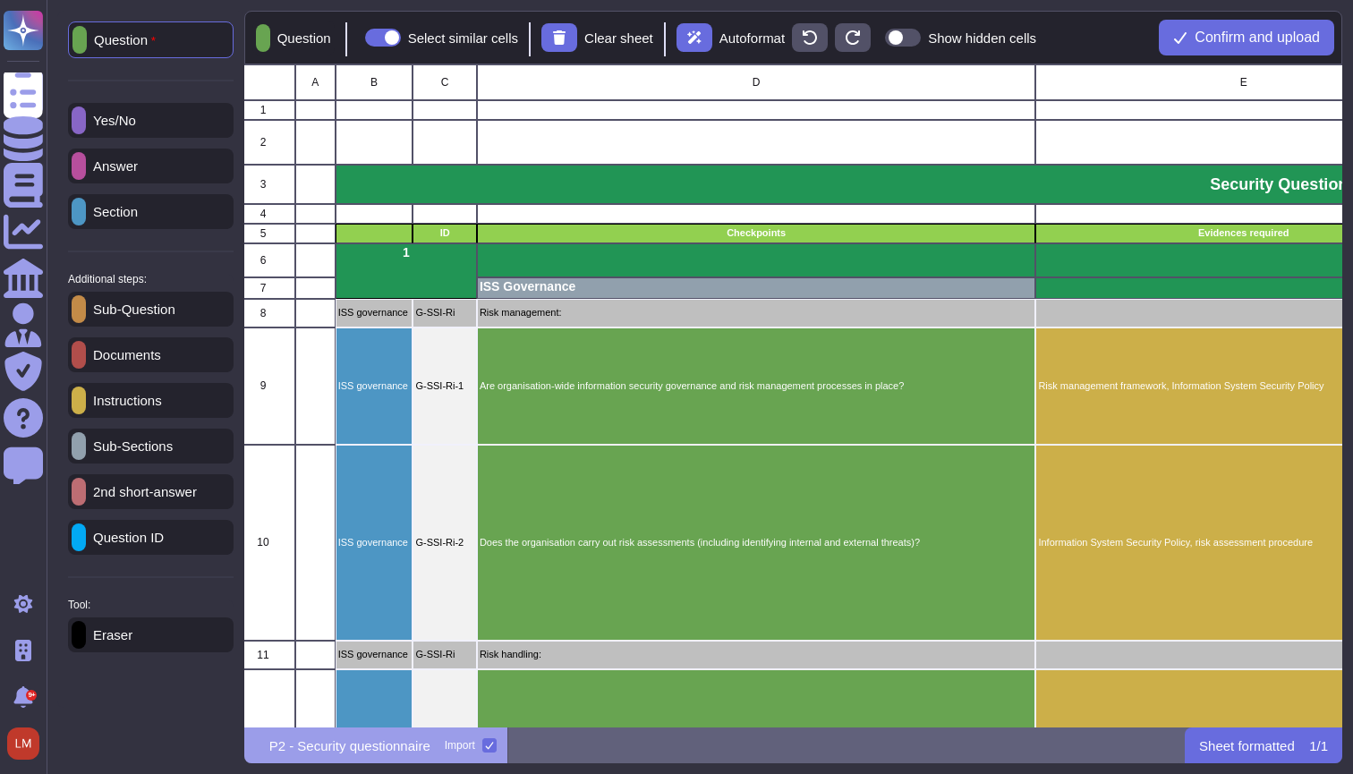
click at [921, 31] on span at bounding box center [903, 38] width 36 height 18
click at [878, 38] on input "Show hidden cells" at bounding box center [878, 38] width 0 height 0
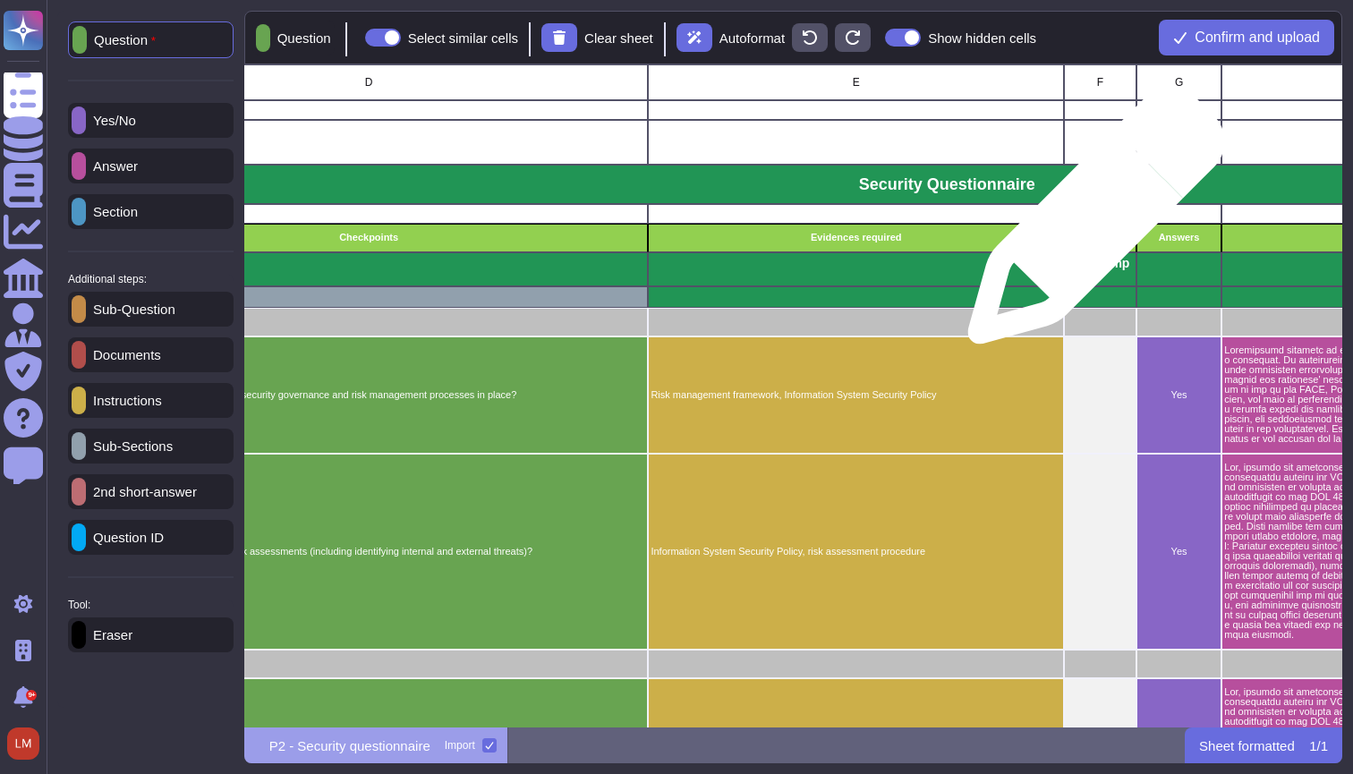
scroll to position [0, 0]
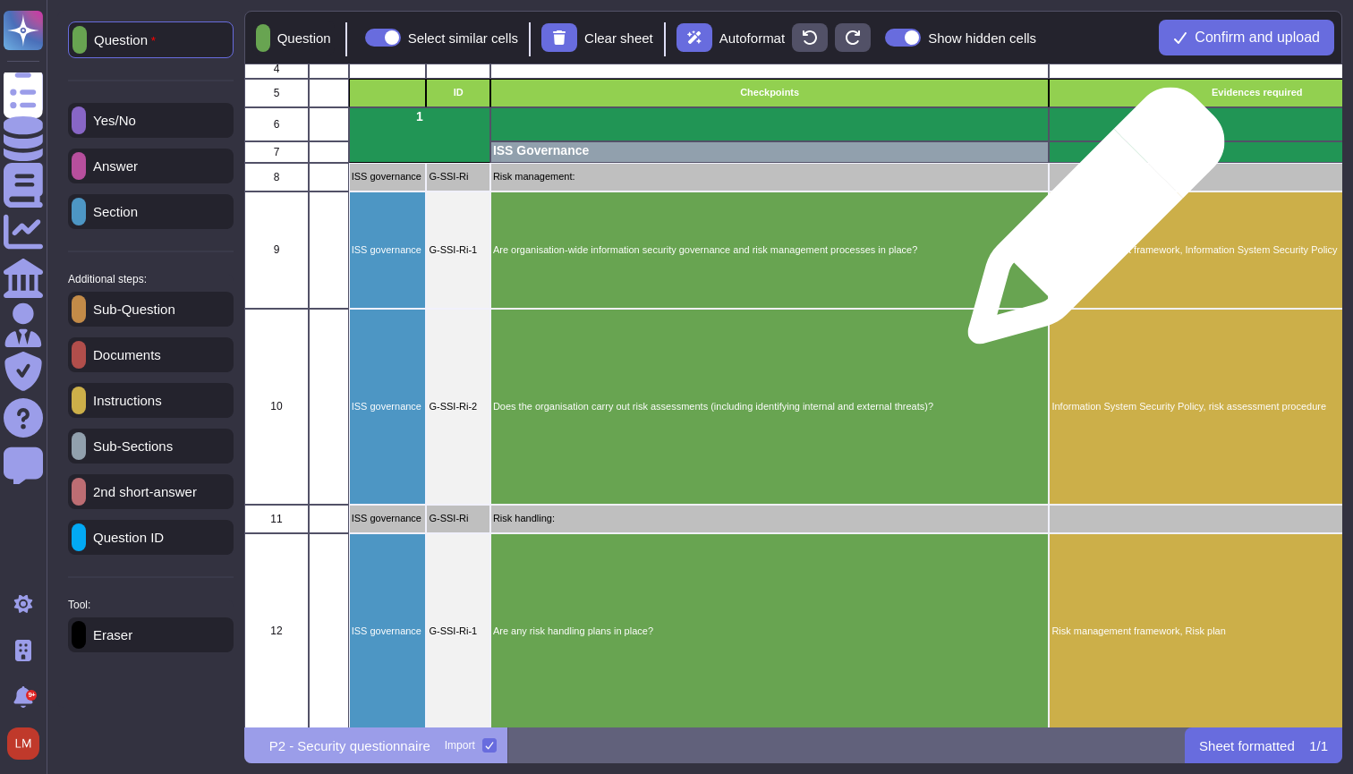
click at [1089, 225] on div "Risk management framework, Information System Security Policy" at bounding box center [1257, 250] width 416 height 117
